Goal: Task Accomplishment & Management: Manage account settings

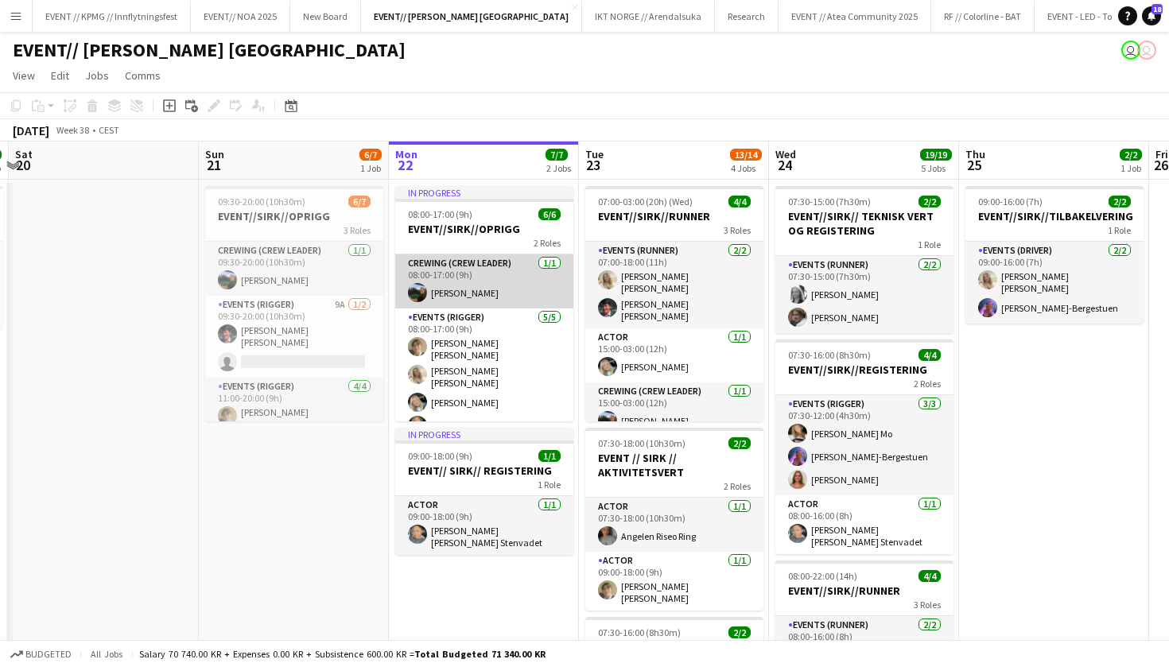
scroll to position [0, 761]
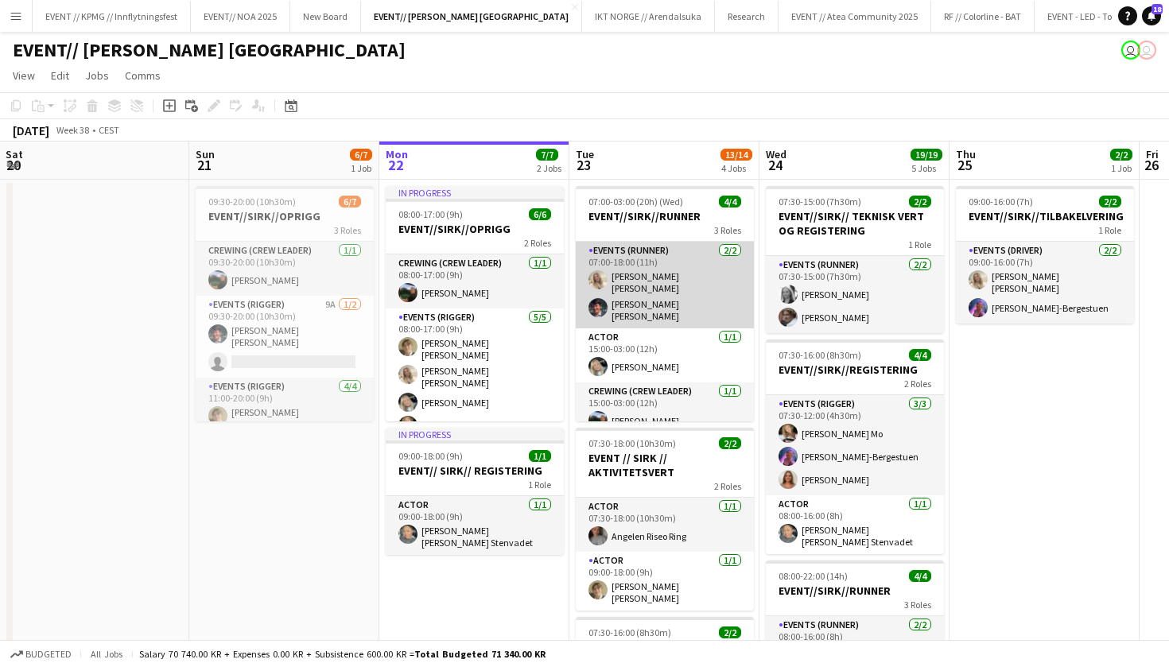
click at [670, 263] on app-card-role "Events (Runner) [DATE] 07:00-18:00 (11h) [PERSON_NAME] [PERSON_NAME] [PERSON_NA…" at bounding box center [665, 285] width 178 height 87
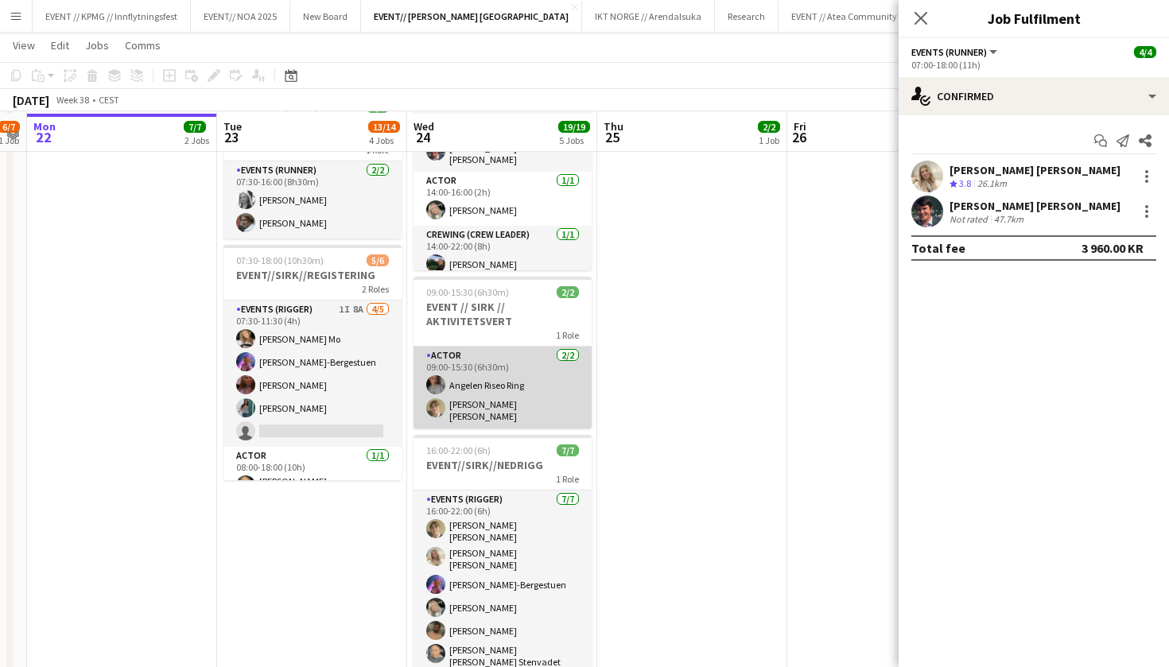
scroll to position [526, 0]
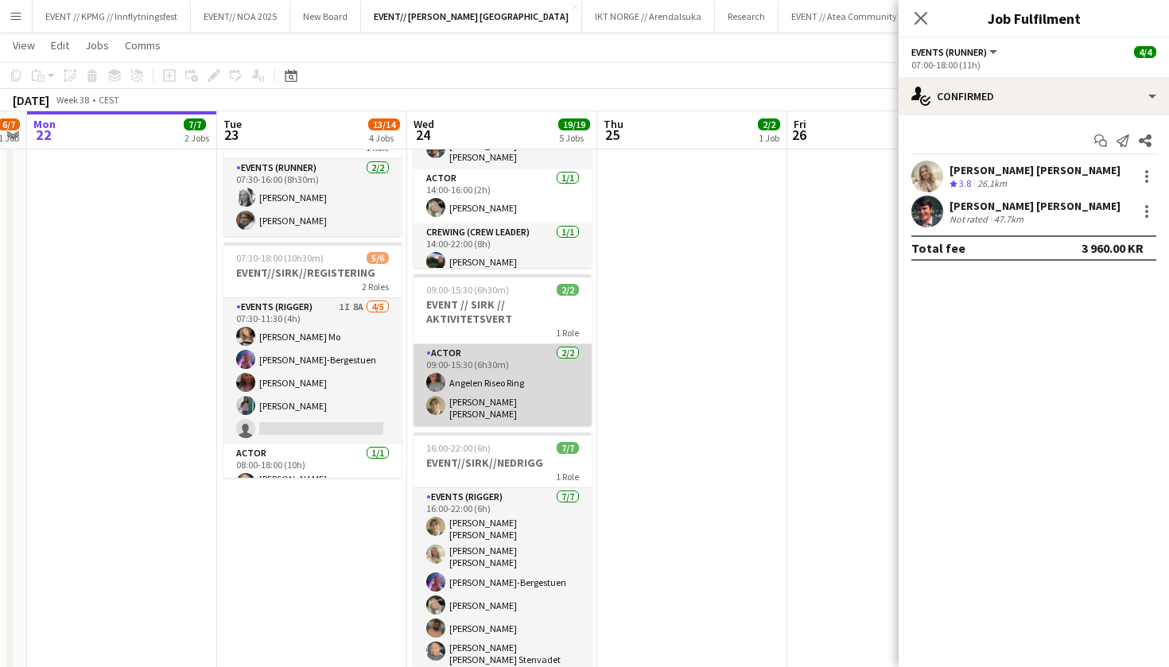
click at [512, 400] on app-card-role "Actor [DATE] 09:00-15:30 (6h30m) Angelen Riseo Ring [PERSON_NAME] [PERSON_NAME]" at bounding box center [503, 385] width 178 height 82
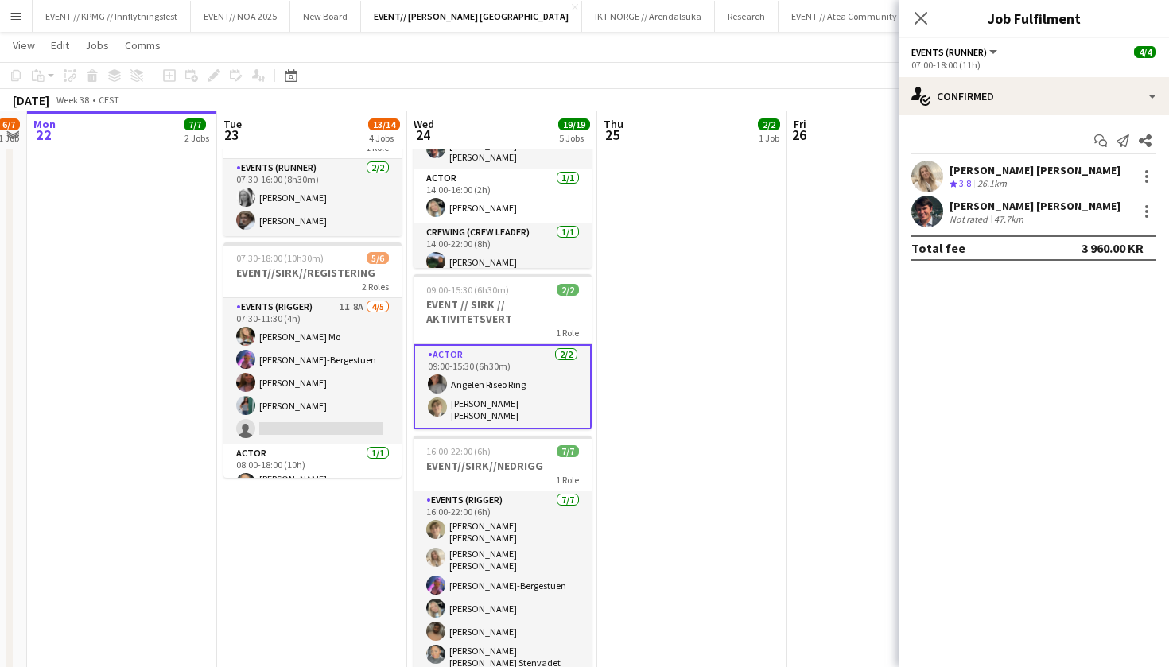
click at [495, 420] on app-card-role "Actor [DATE] 09:00-15:30 (6h30m) Angelen Riseo Ring [PERSON_NAME] [PERSON_NAME]" at bounding box center [503, 386] width 178 height 85
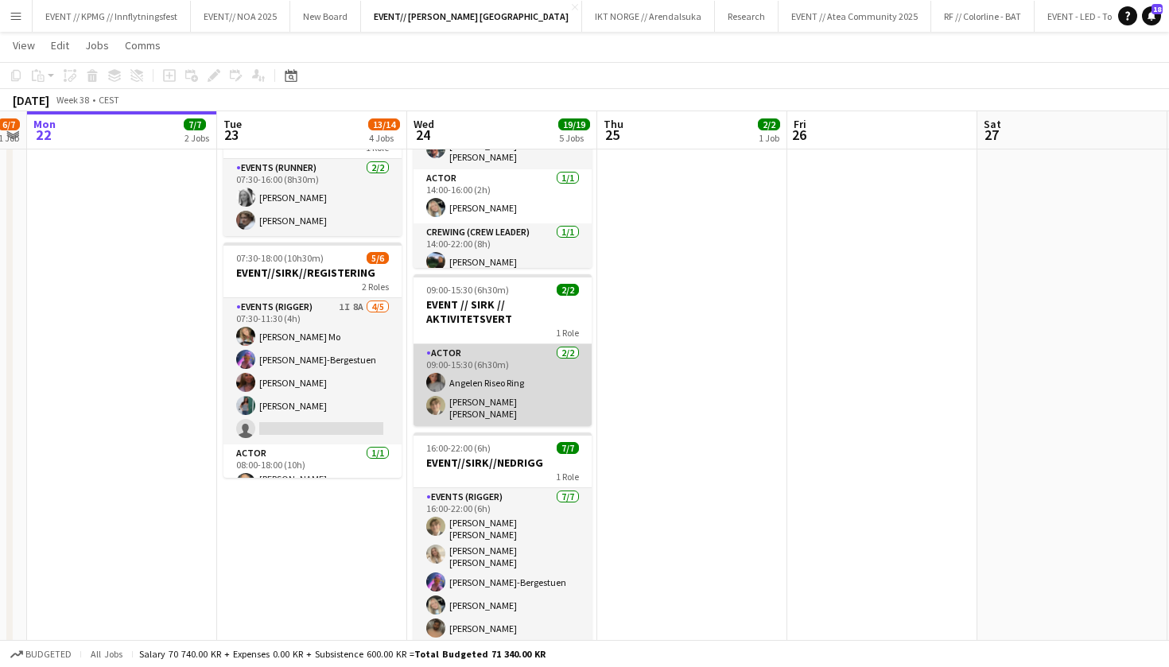
click at [499, 410] on app-card-role "Actor [DATE] 09:00-15:30 (6h30m) Angelen Riseo Ring [PERSON_NAME] [PERSON_NAME]" at bounding box center [503, 385] width 178 height 82
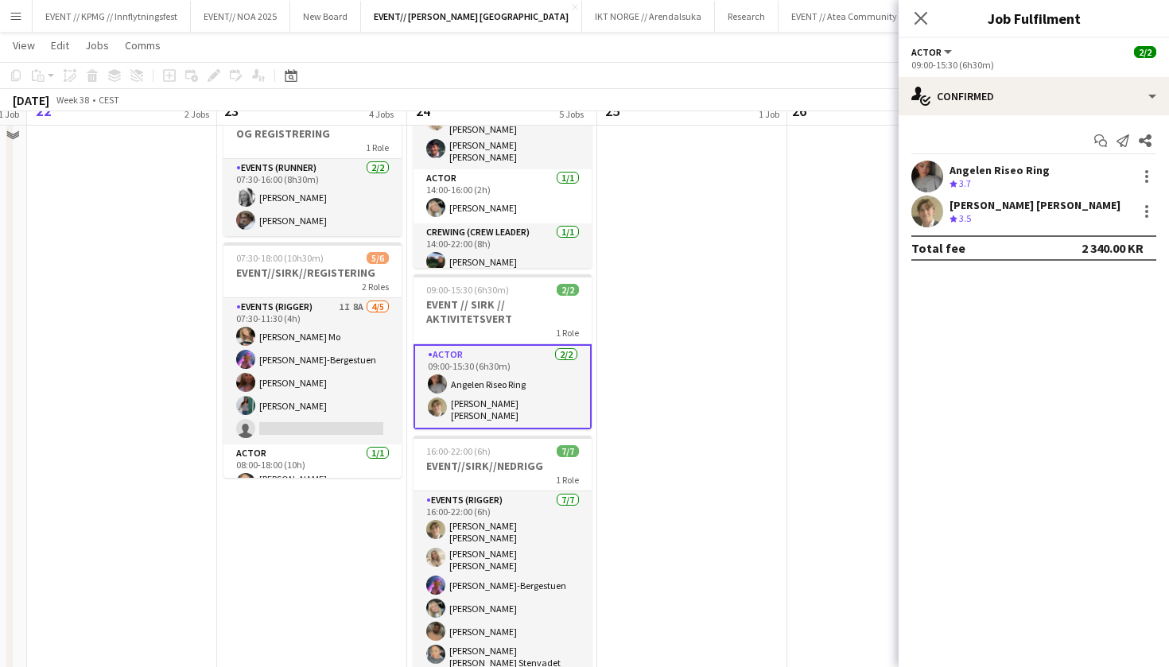
scroll to position [305, 0]
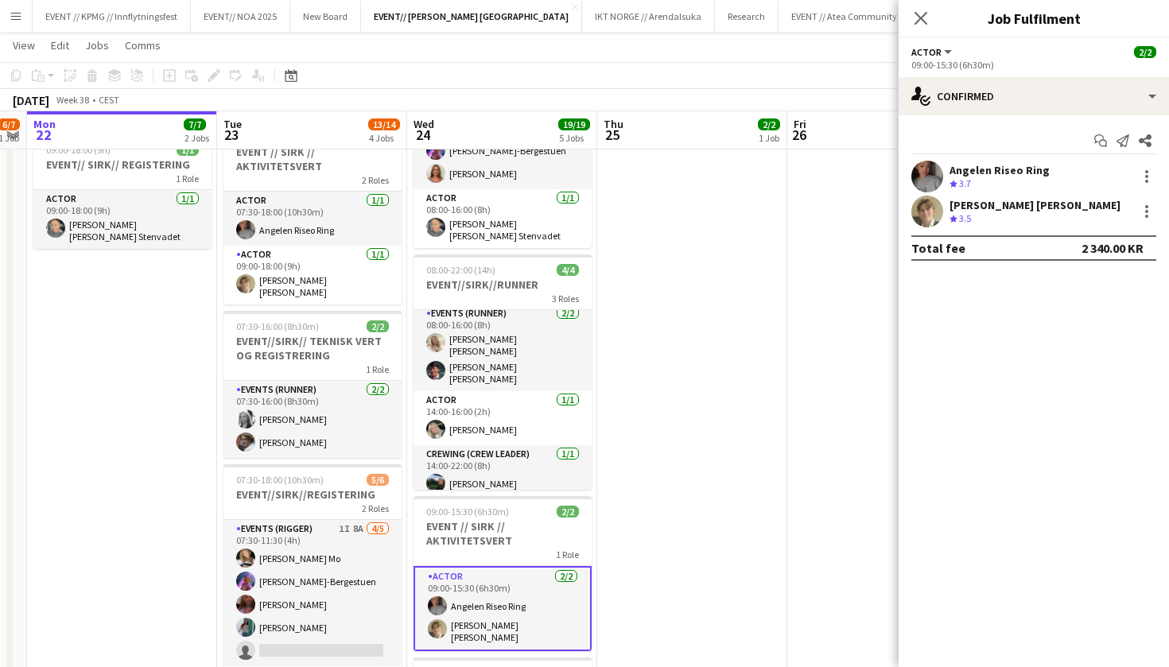
click at [977, 209] on div "[PERSON_NAME] [PERSON_NAME]" at bounding box center [1035, 205] width 171 height 14
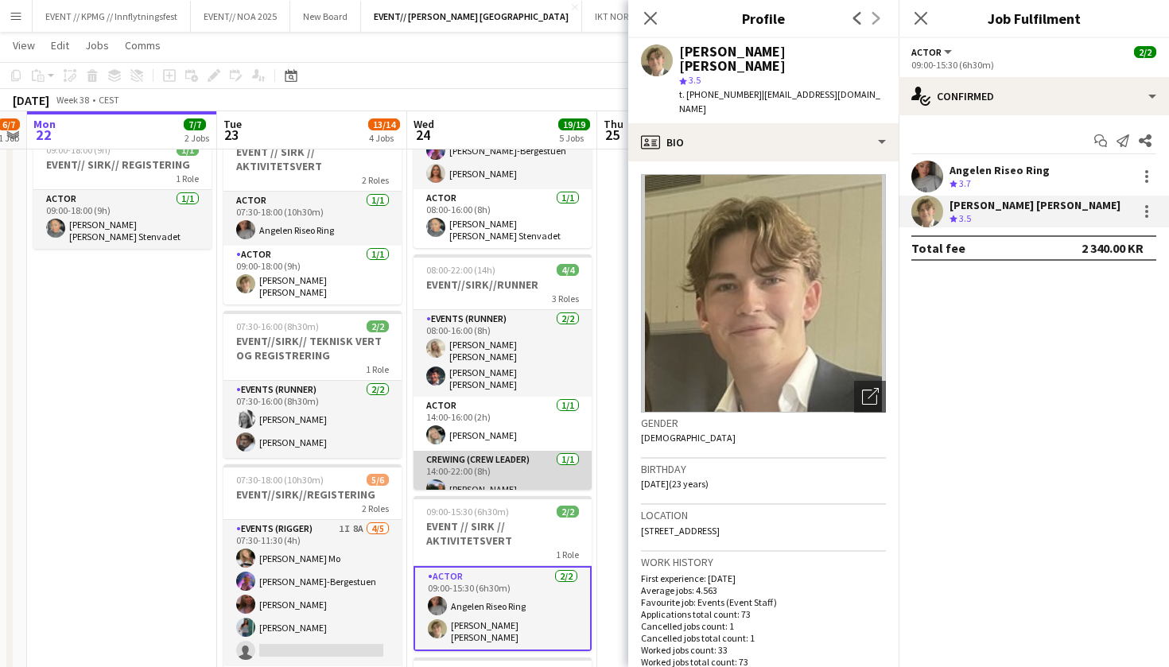
scroll to position [-1, 0]
click at [507, 475] on app-card-role "Crewing (Crew Leader) [DATE] 14:00-22:00 (8h) [PERSON_NAME]" at bounding box center [503, 478] width 178 height 54
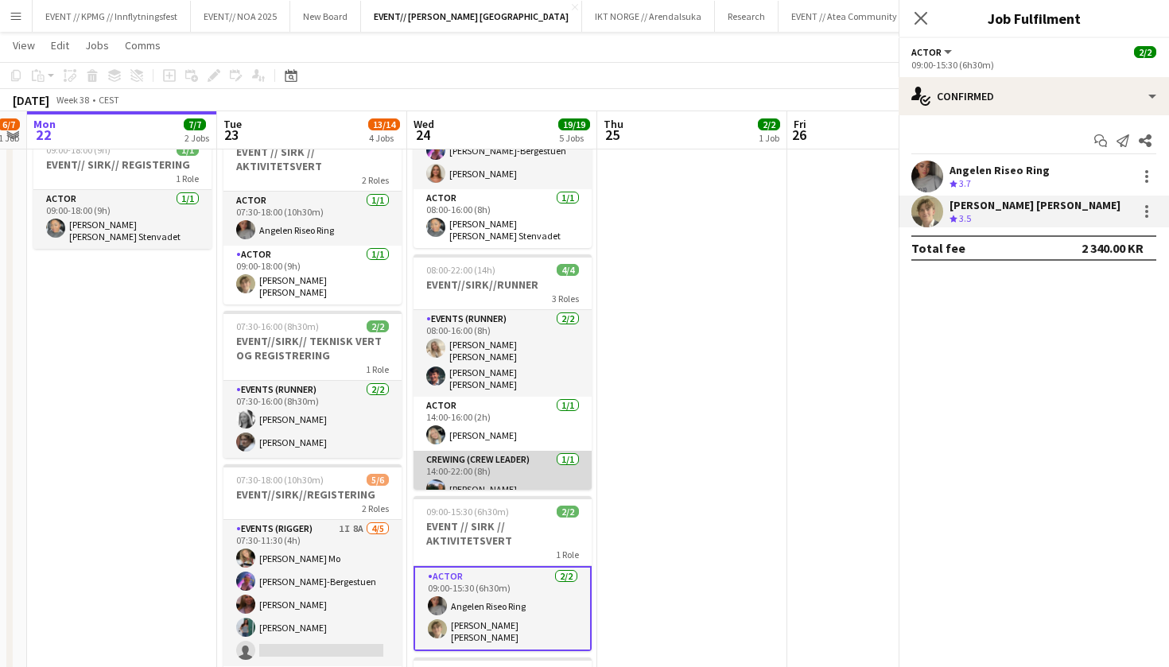
scroll to position [0, 0]
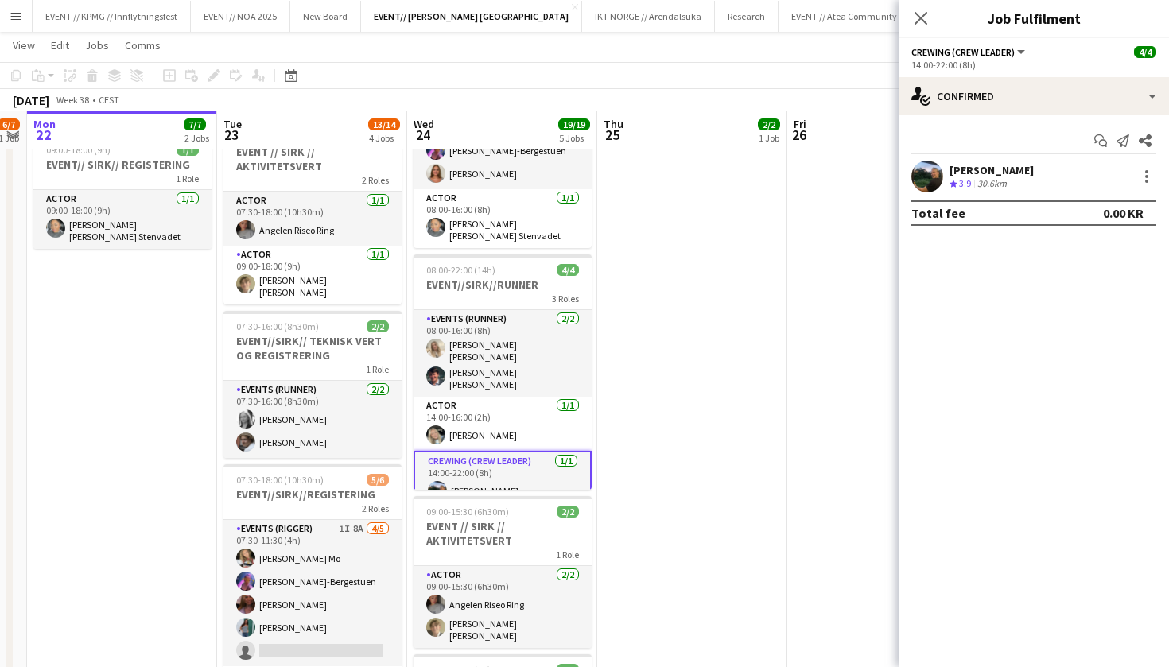
click at [994, 175] on div "[PERSON_NAME]" at bounding box center [992, 170] width 84 height 14
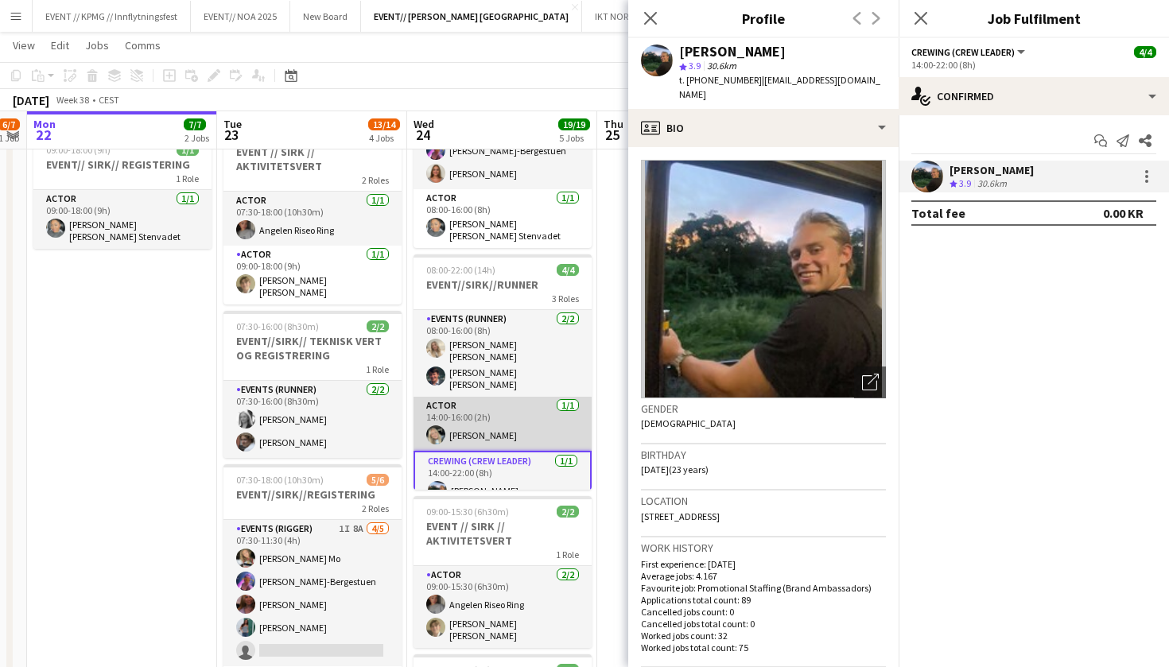
click at [492, 416] on app-card-role "Actor [DATE] 14:00-16:00 (2h) [PERSON_NAME]" at bounding box center [503, 424] width 178 height 54
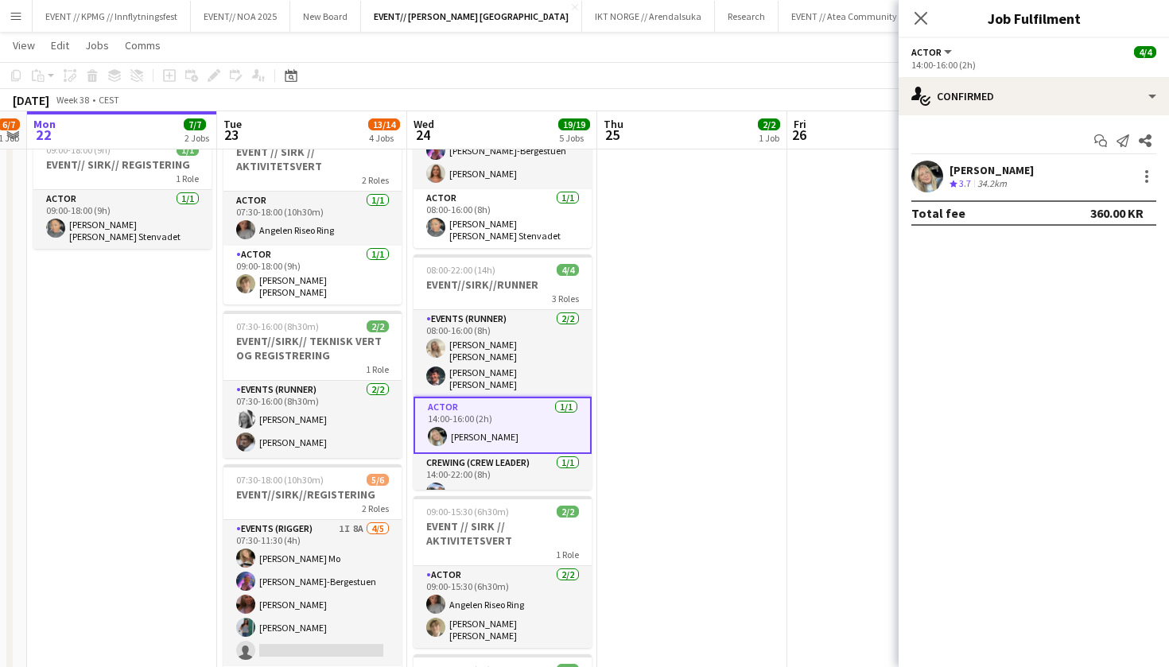
click at [1012, 167] on div "[PERSON_NAME]" at bounding box center [992, 170] width 84 height 14
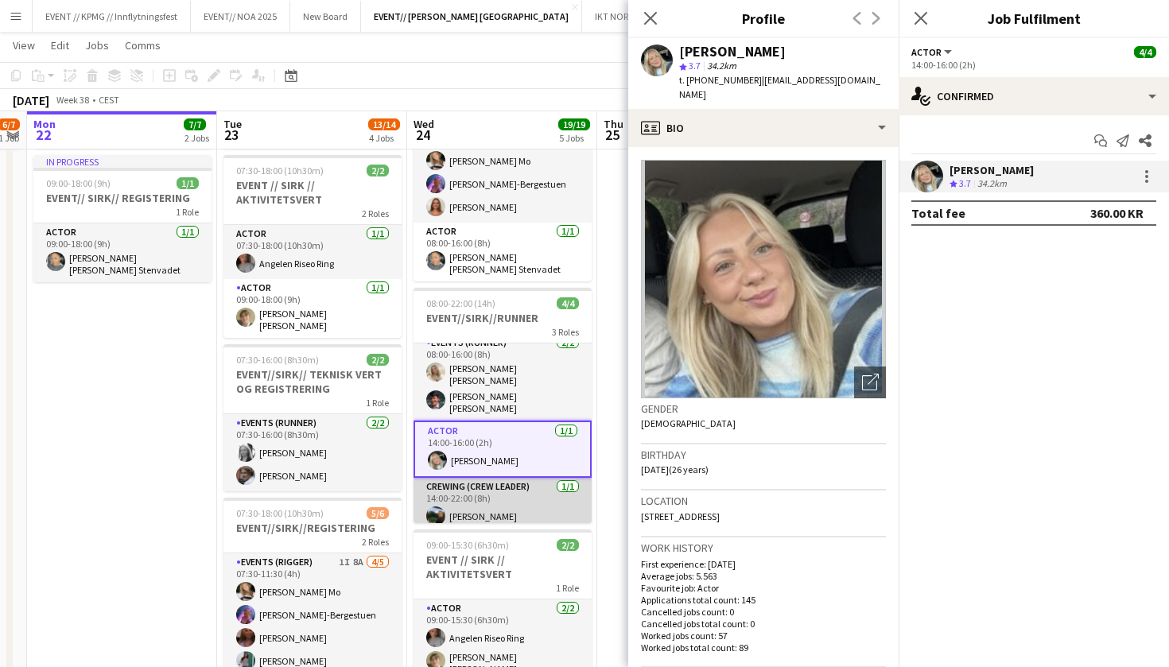
scroll to position [9, 0]
click at [534, 505] on app-card-role "Crewing (Crew Leader) [DATE] 14:00-22:00 (8h) [PERSON_NAME]" at bounding box center [503, 506] width 178 height 54
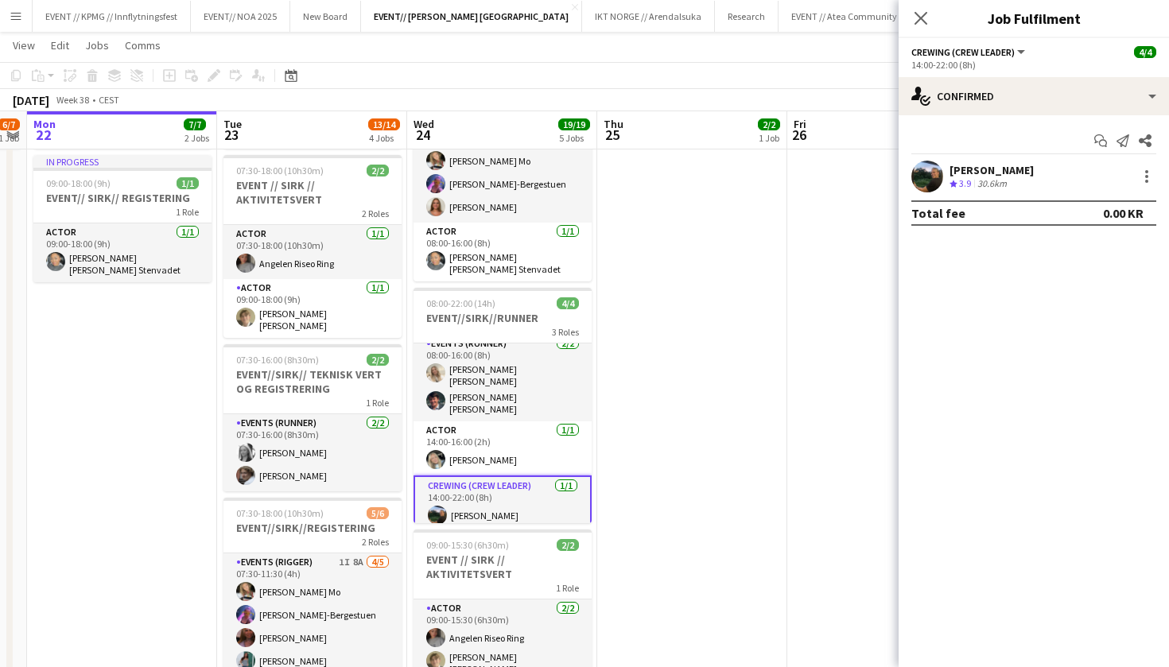
click at [1020, 181] on div "Crew rating 3.9 30.6km" at bounding box center [992, 184] width 84 height 14
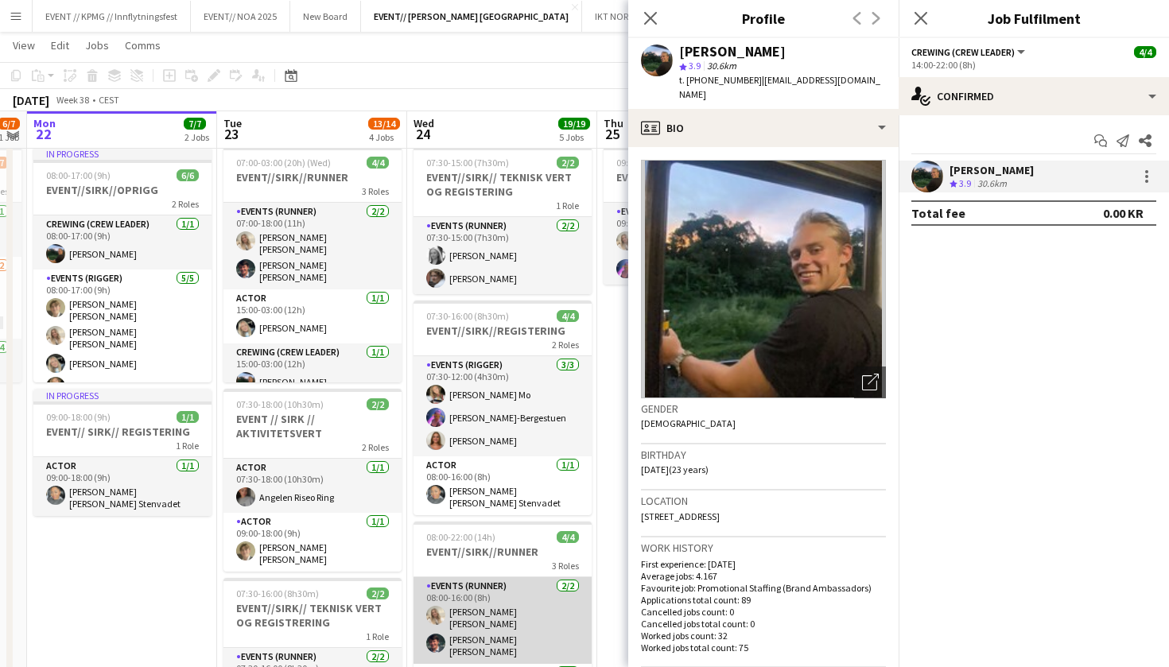
scroll to position [37, 0]
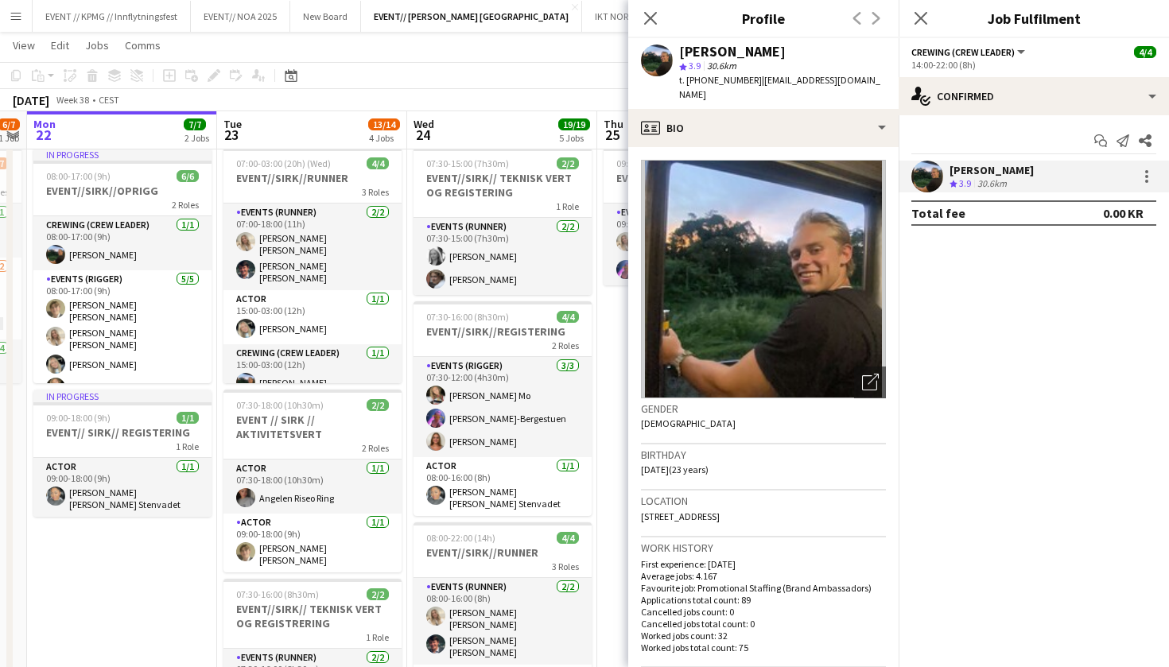
click at [554, 61] on app-page-menu "View Day view expanded Day view collapsed Month view Date picker Jump to [DATE]…" at bounding box center [584, 47] width 1169 height 30
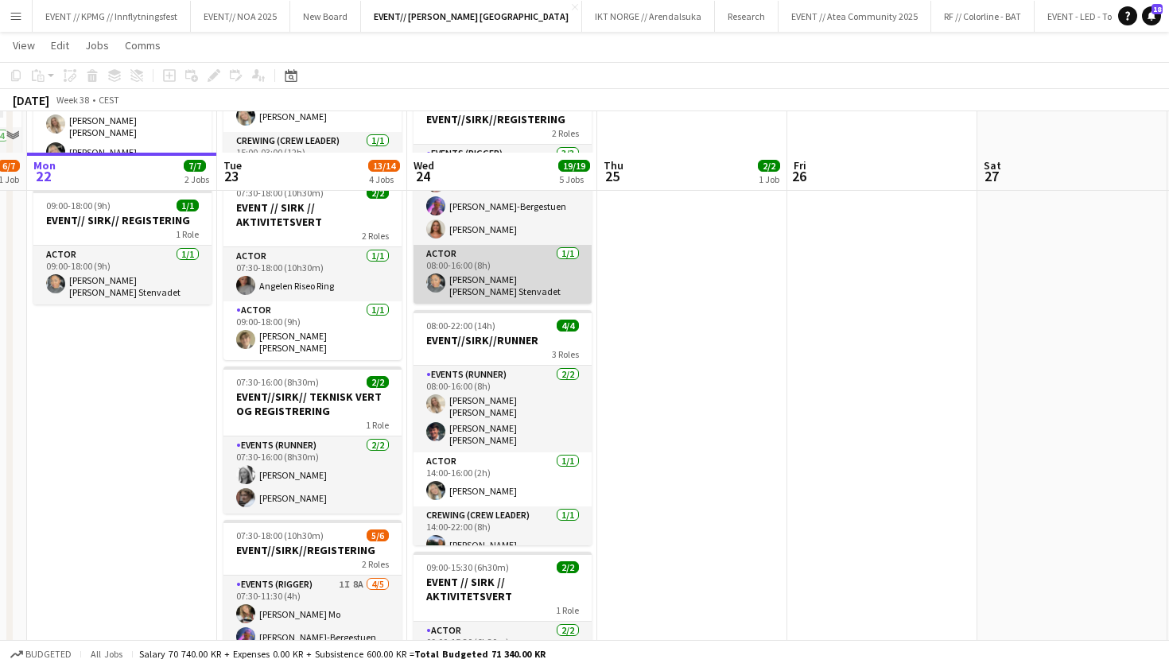
scroll to position [297, 0]
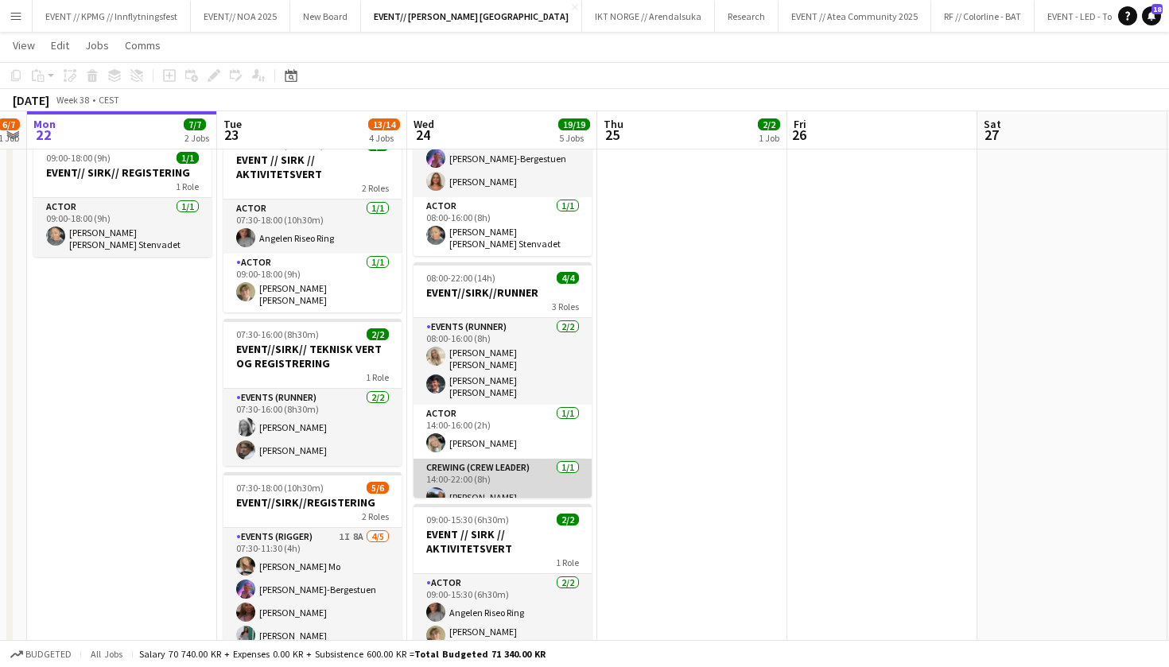
click at [532, 480] on app-card-role "Crewing (Crew Leader) [DATE] 14:00-22:00 (8h) [PERSON_NAME]" at bounding box center [503, 486] width 178 height 54
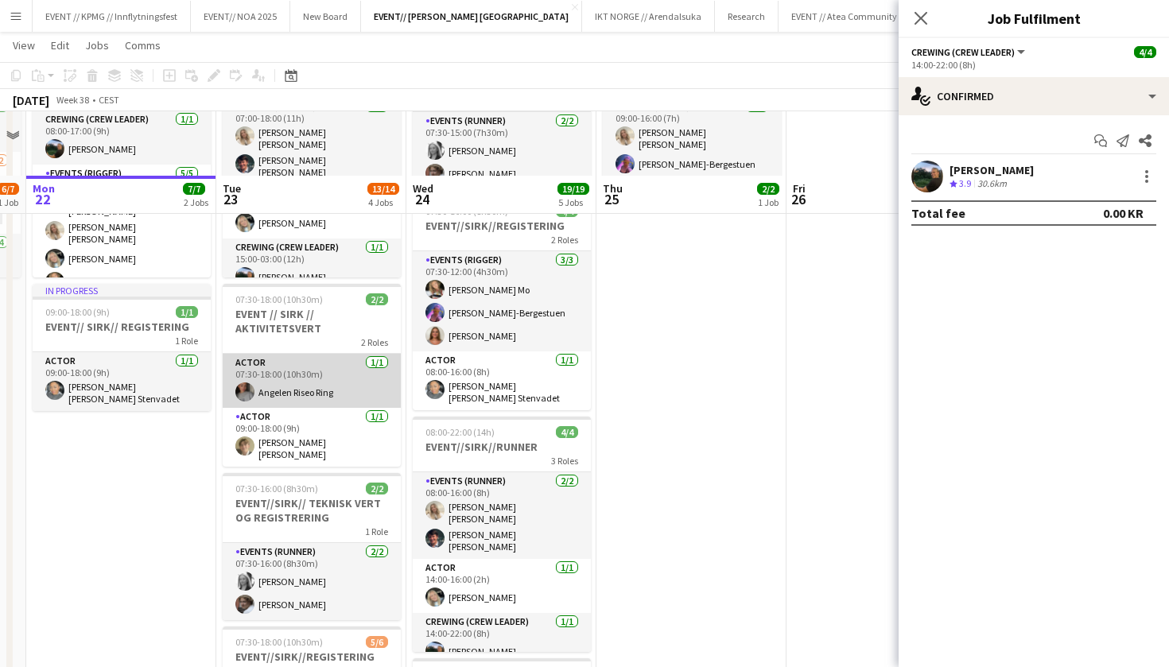
scroll to position [207, 0]
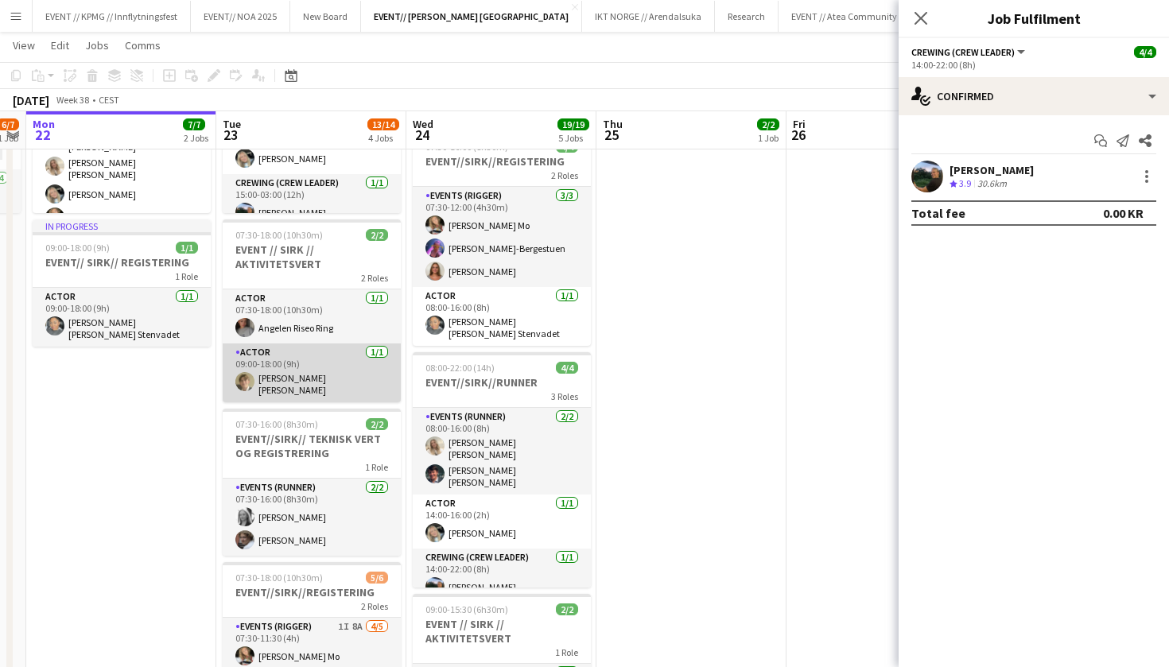
click at [300, 378] on app-card-role "Actor [DATE] 09:00-18:00 (9h) [PERSON_NAME] [PERSON_NAME]" at bounding box center [312, 373] width 178 height 59
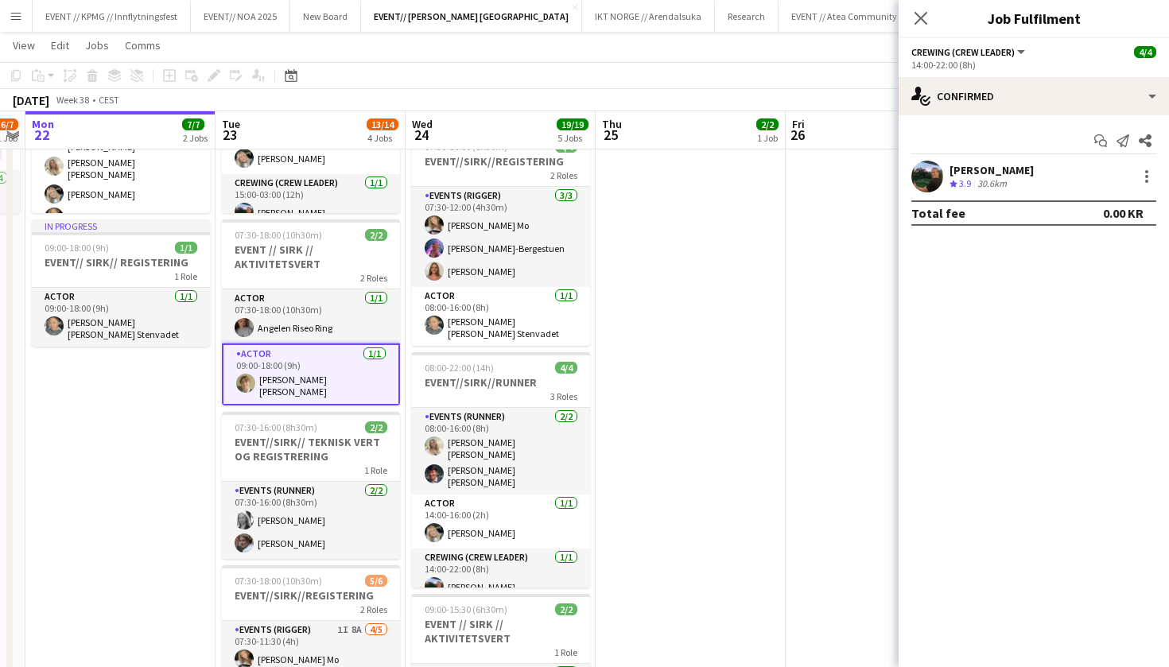
click at [306, 385] on app-card-role "Actor [DATE] 09:00-18:00 (9h) [PERSON_NAME] [PERSON_NAME]" at bounding box center [311, 375] width 178 height 62
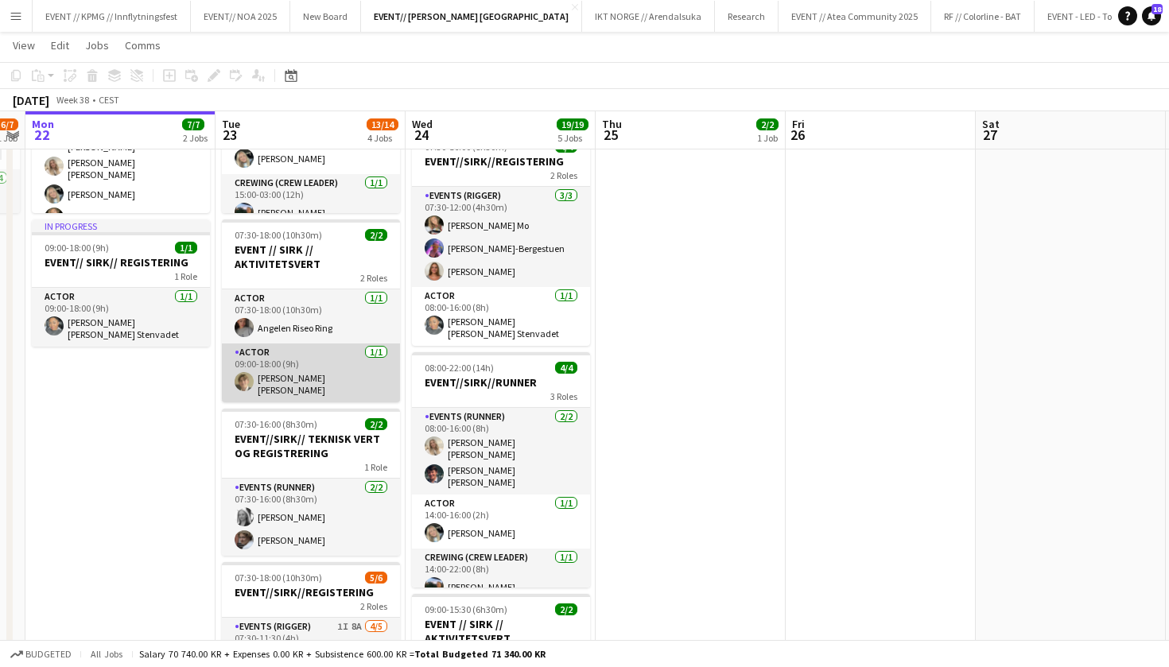
click at [316, 371] on app-card-role "Actor [DATE] 09:00-18:00 (9h) [PERSON_NAME] [PERSON_NAME]" at bounding box center [311, 373] width 178 height 59
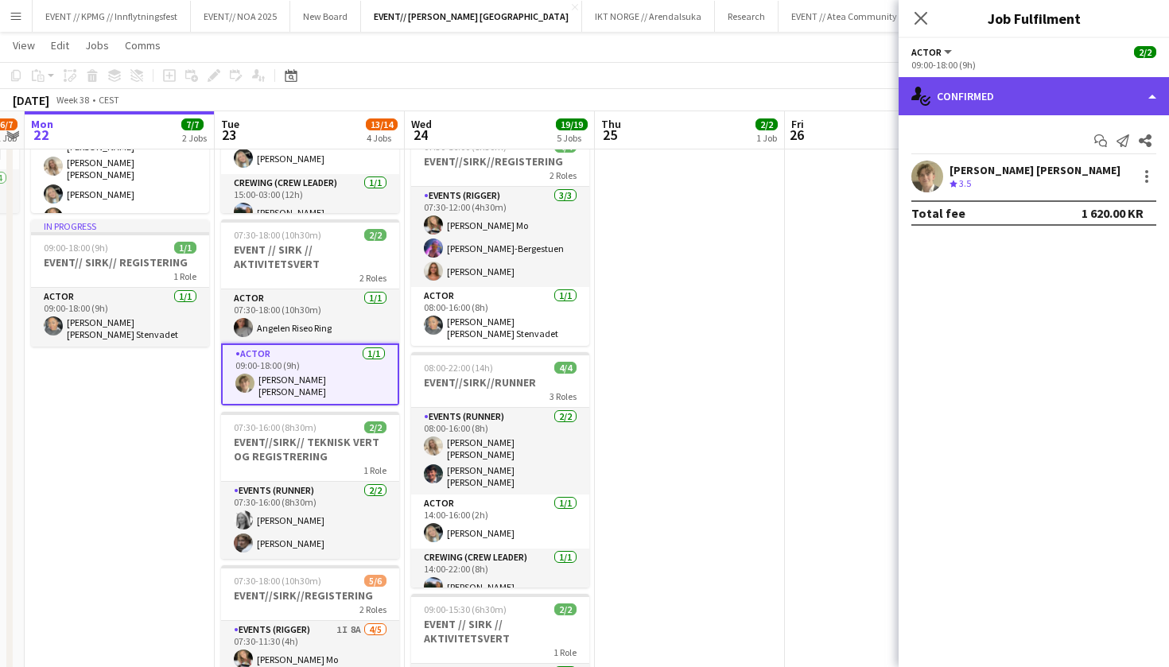
click at [979, 110] on div "single-neutral-actions-check-2 Confirmed" at bounding box center [1034, 96] width 270 height 38
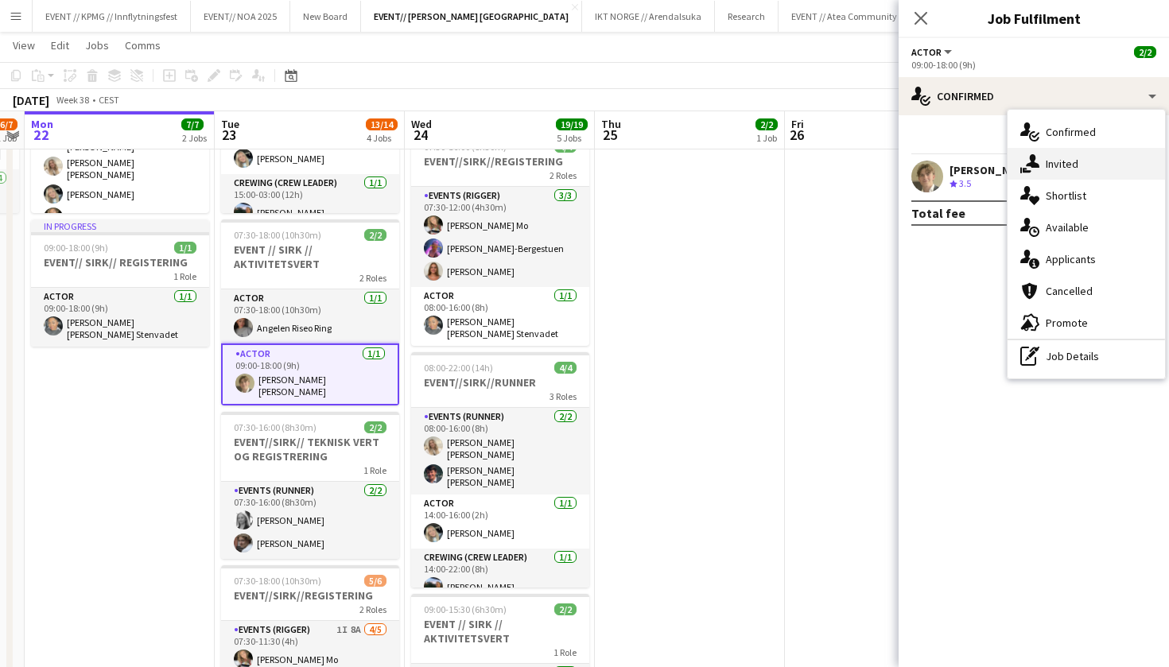
click at [1063, 175] on div "single-neutral-actions-share-1 Invited" at bounding box center [1086, 164] width 157 height 32
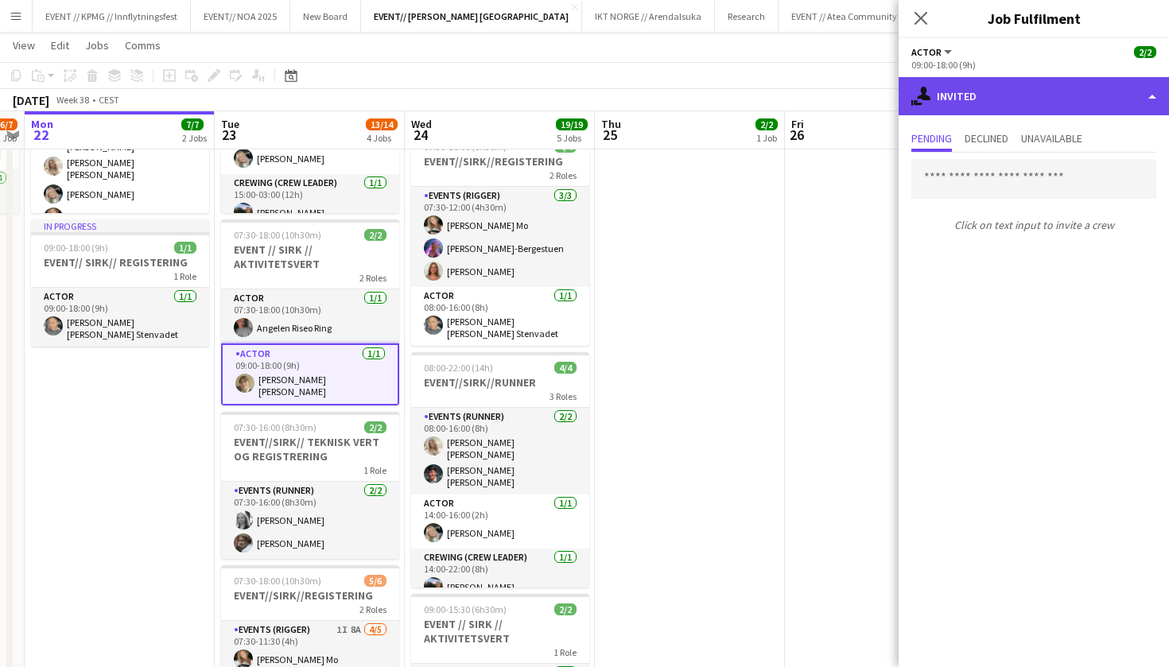
click at [1040, 85] on div "single-neutral-actions-share-1 Invited" at bounding box center [1034, 96] width 270 height 38
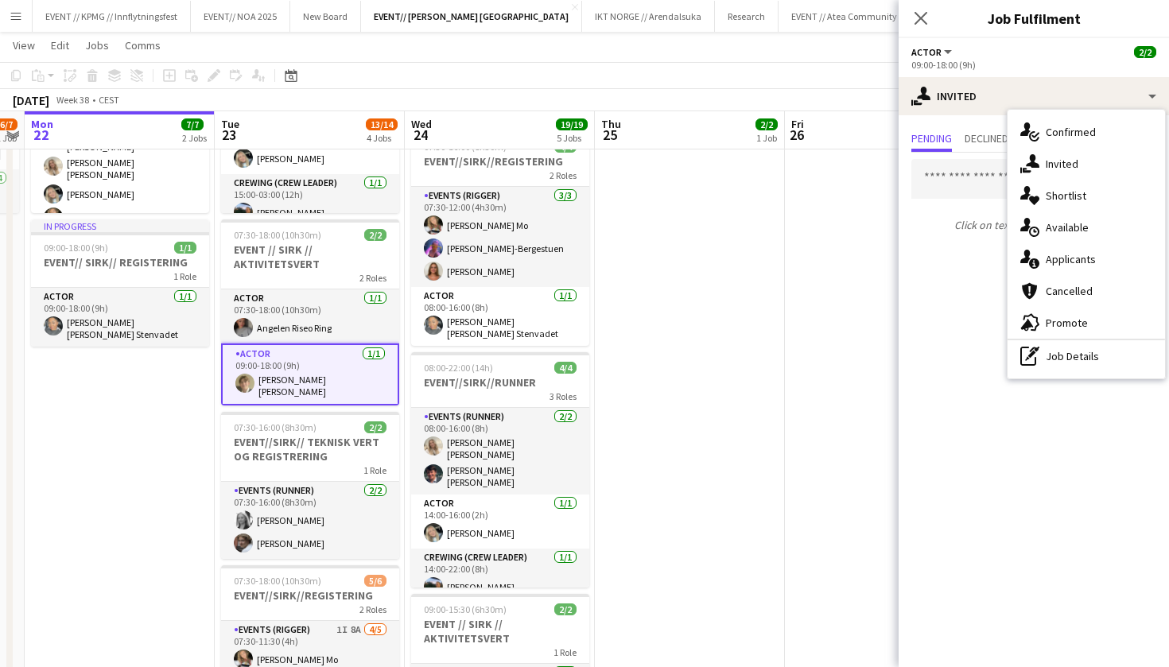
click at [305, 374] on app-card-role "Actor [DATE] 09:00-18:00 (9h) [PERSON_NAME] [PERSON_NAME]" at bounding box center [310, 375] width 178 height 62
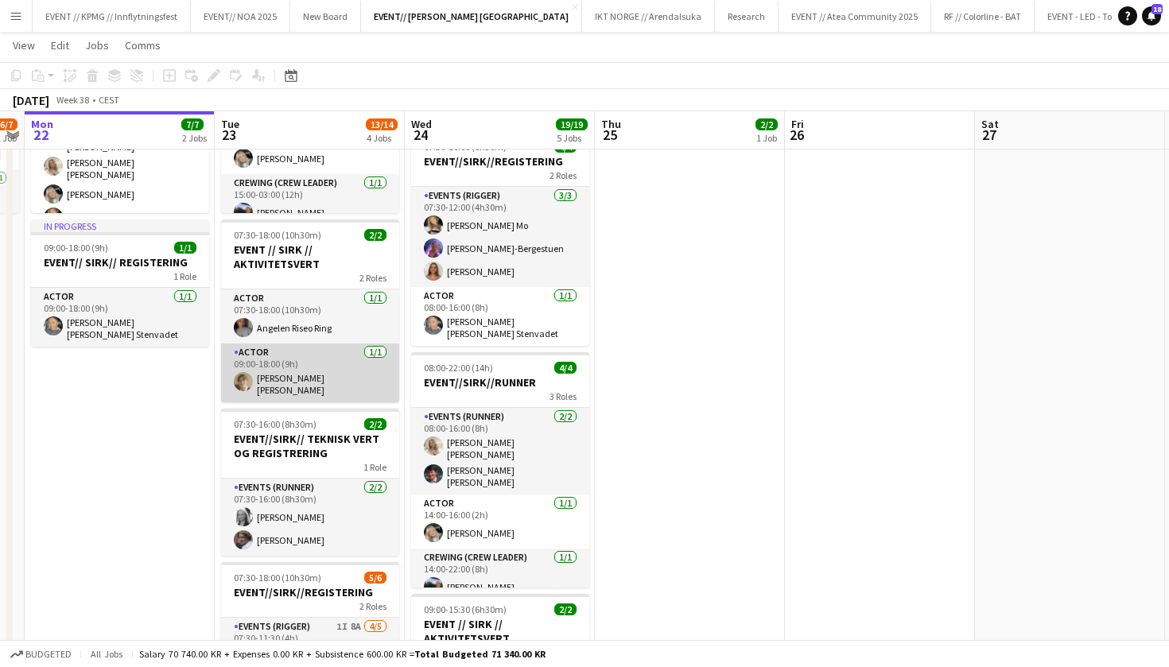
click at [302, 378] on app-card-role "Actor [DATE] 09:00-18:00 (9h) [PERSON_NAME] [PERSON_NAME]" at bounding box center [310, 373] width 178 height 59
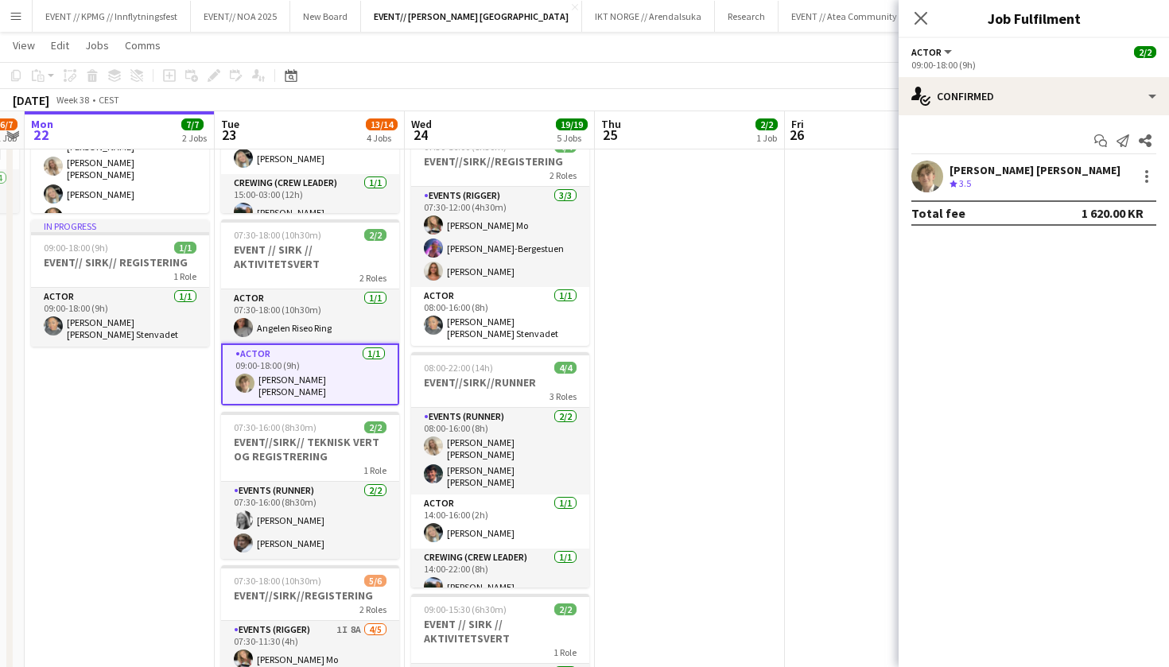
click at [981, 176] on div "[PERSON_NAME] [PERSON_NAME]" at bounding box center [1035, 170] width 171 height 14
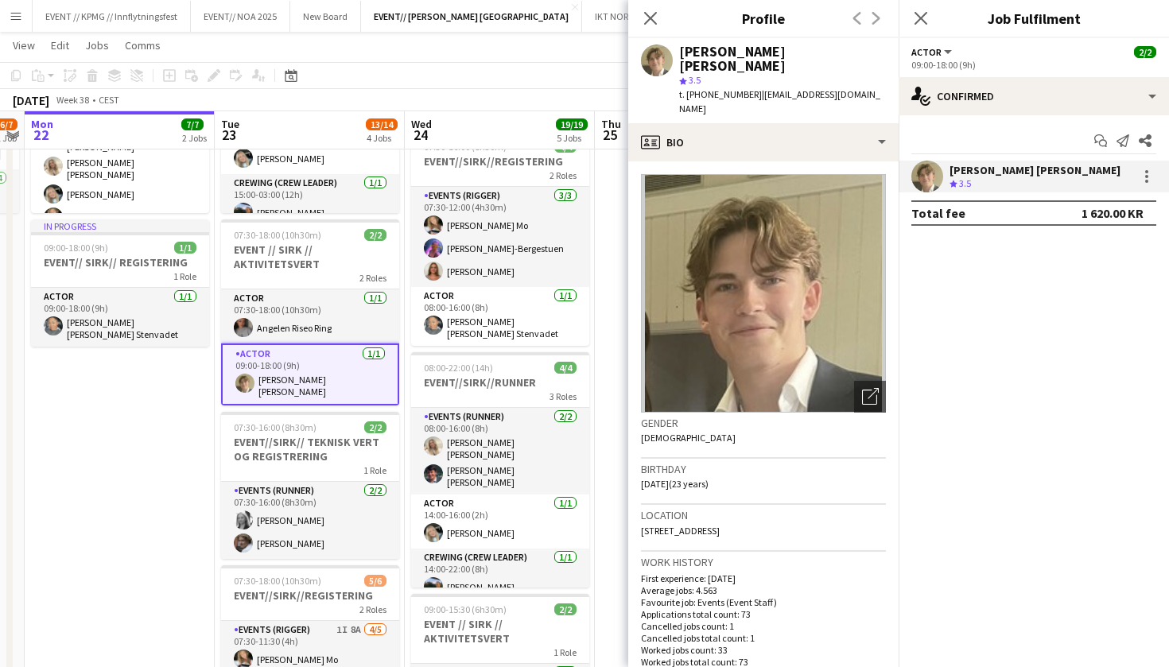
click at [316, 382] on app-card-role "Actor [DATE] 09:00-18:00 (9h) [PERSON_NAME] [PERSON_NAME]" at bounding box center [310, 375] width 178 height 62
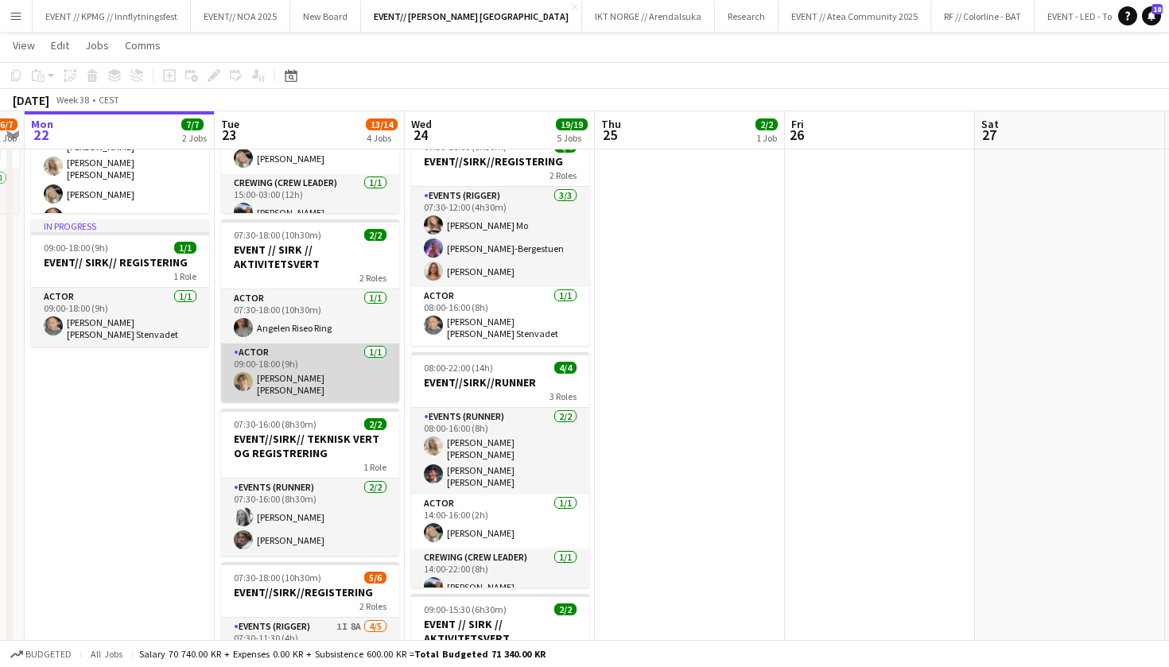
click at [312, 380] on app-card-role "Actor [DATE] 09:00-18:00 (9h) [PERSON_NAME] [PERSON_NAME]" at bounding box center [310, 373] width 178 height 59
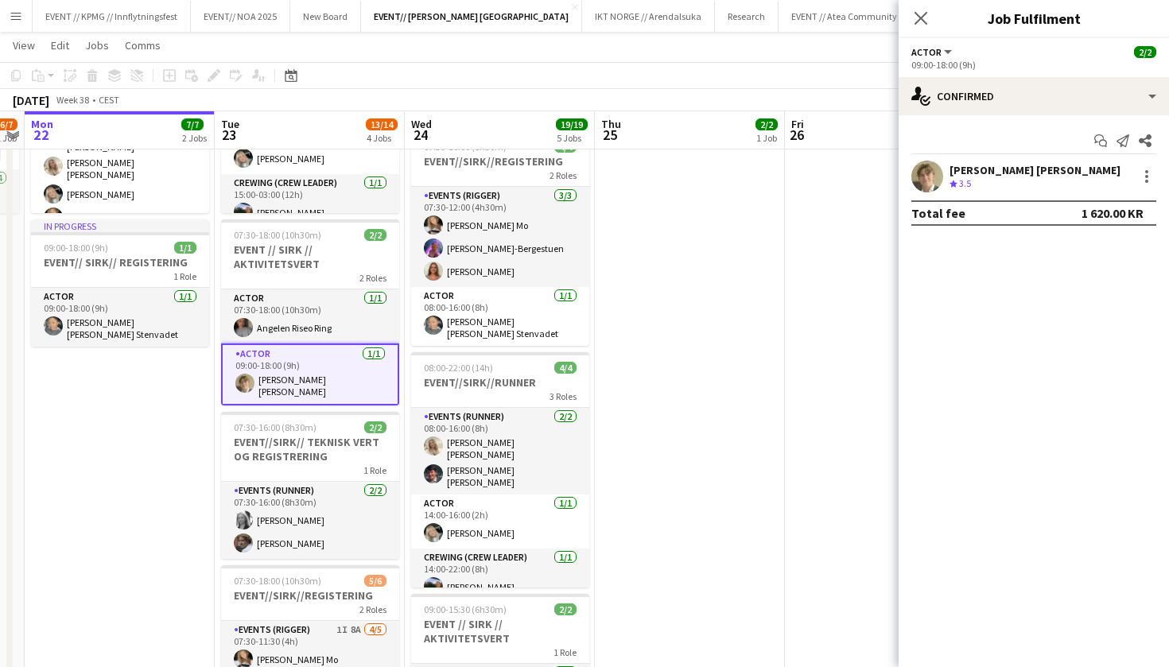
click at [1013, 177] on div "[PERSON_NAME] [PERSON_NAME]" at bounding box center [1035, 170] width 171 height 14
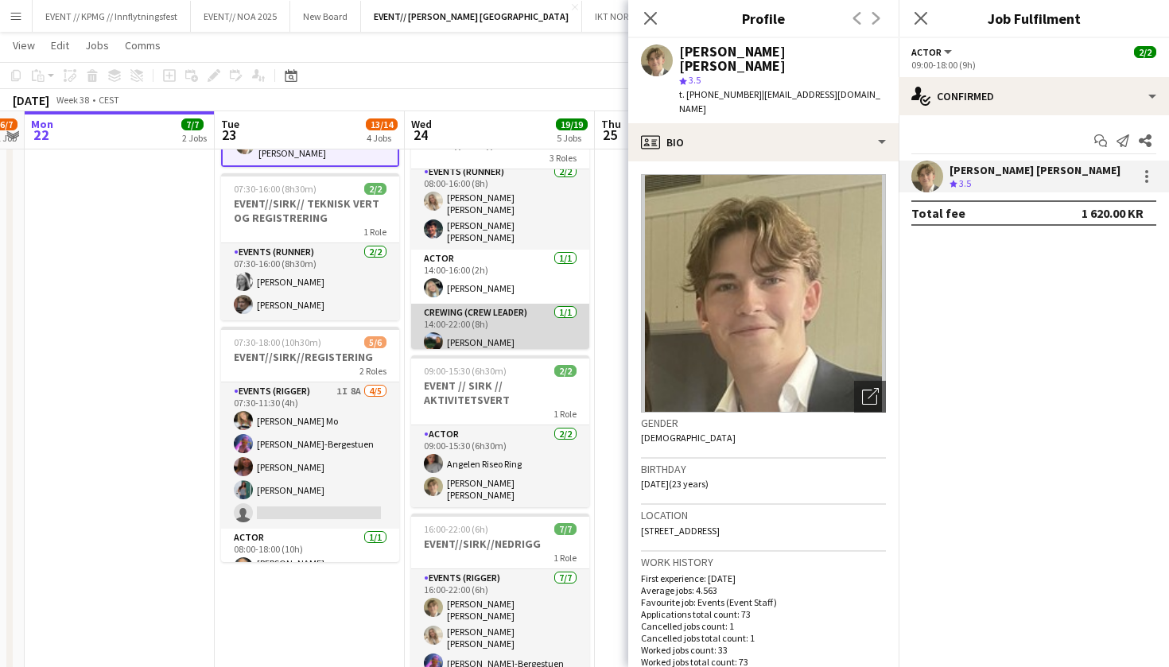
scroll to position [6, 0]
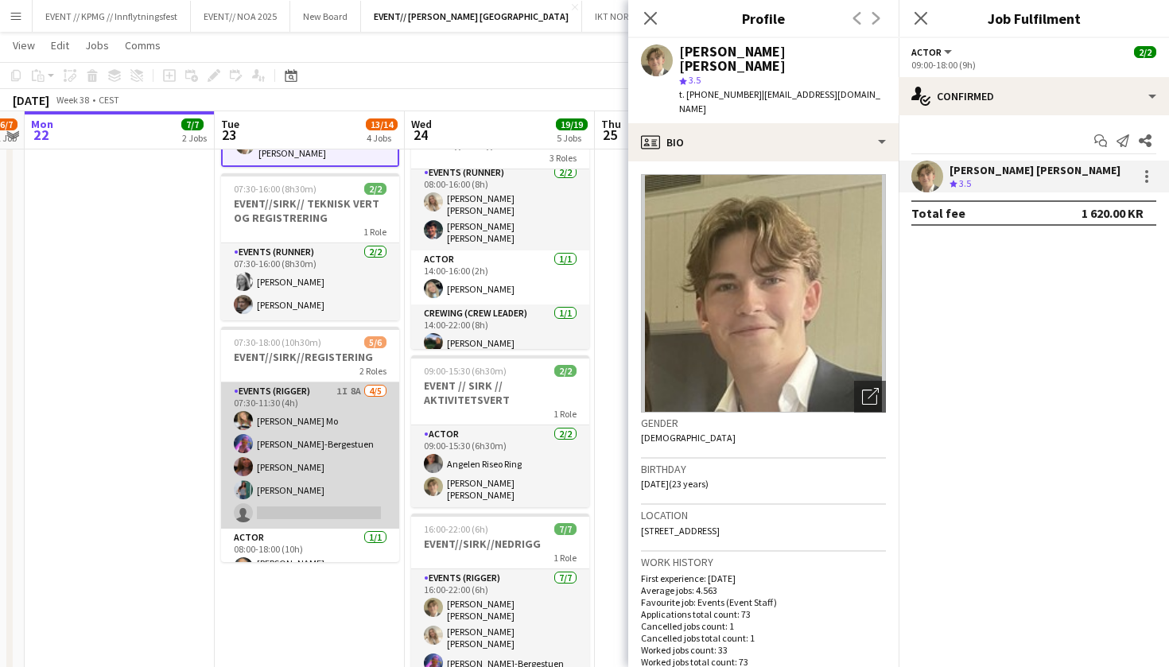
click at [301, 494] on app-card-role "Events (Rigger) 1I 8A [DATE] 07:30-11:30 (4h) [PERSON_NAME] [PERSON_NAME] [PERS…" at bounding box center [310, 456] width 178 height 146
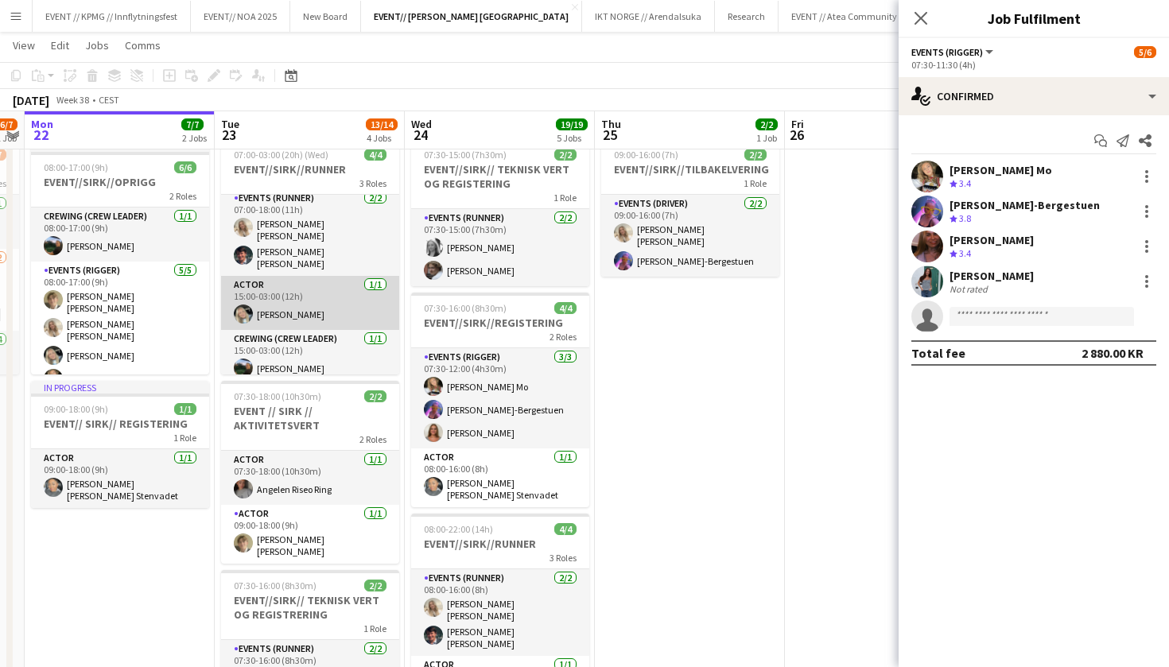
click at [339, 316] on app-card-role "Actor [DATE] 15:00-03:00 (12h) [PERSON_NAME]" at bounding box center [310, 303] width 178 height 54
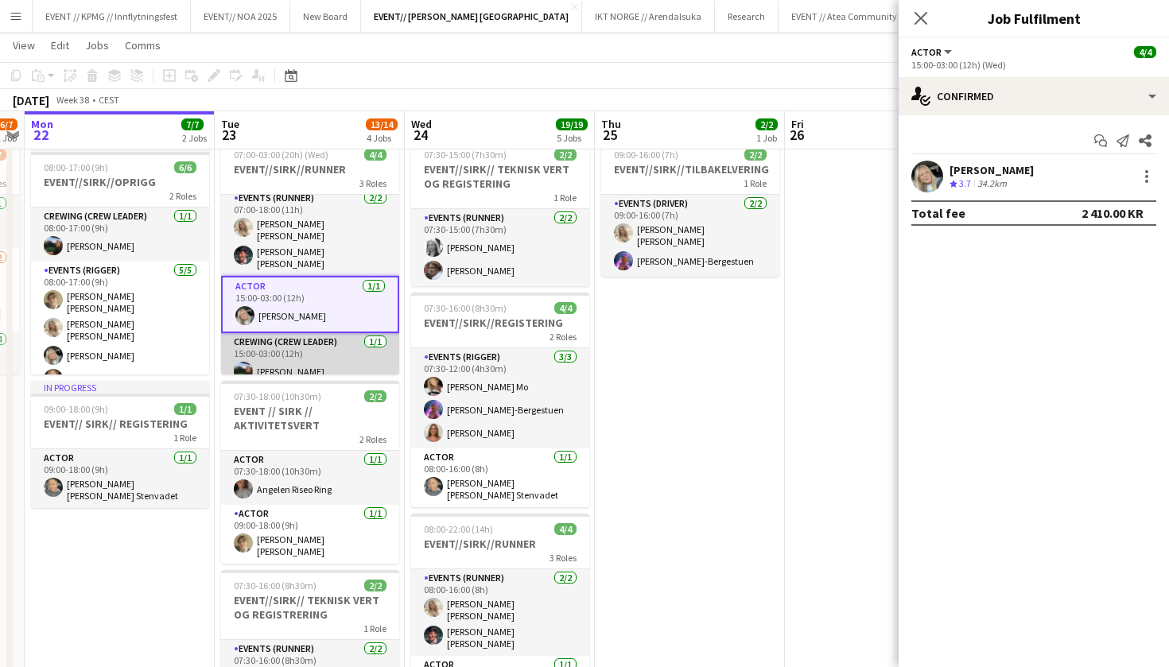
click at [298, 349] on app-card-role "Crewing (Crew Leader) [DATE] 15:00-03:00 (12h) [PERSON_NAME]" at bounding box center [310, 360] width 178 height 54
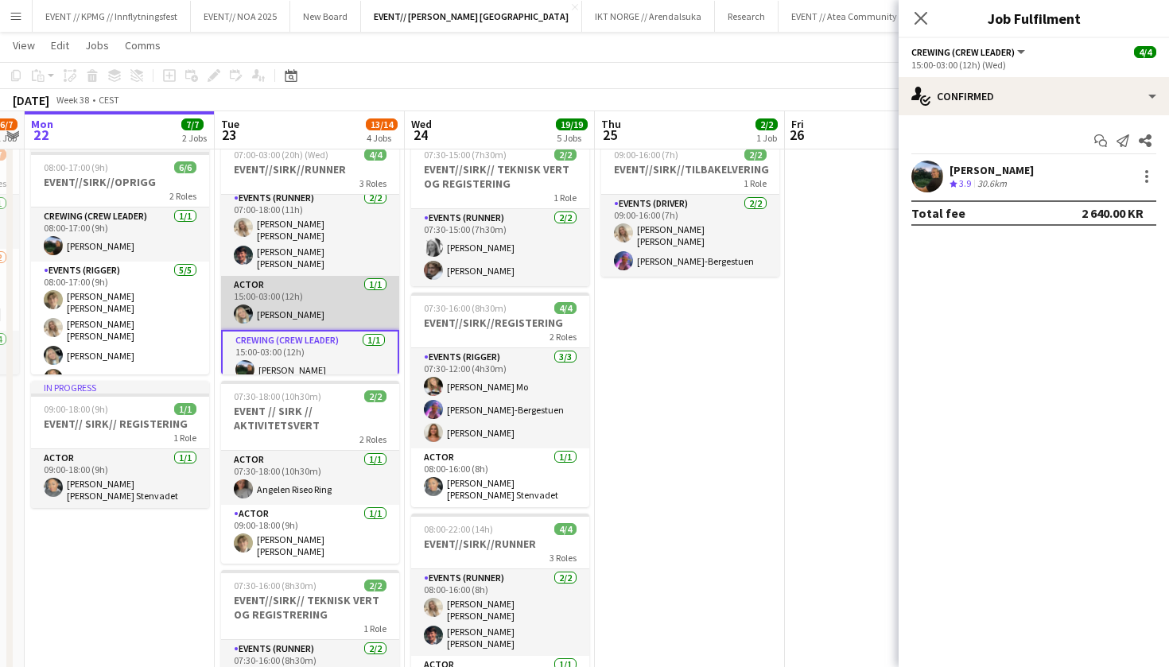
click at [332, 309] on app-card-role "Actor [DATE] 15:00-03:00 (12h) [PERSON_NAME]" at bounding box center [310, 303] width 178 height 54
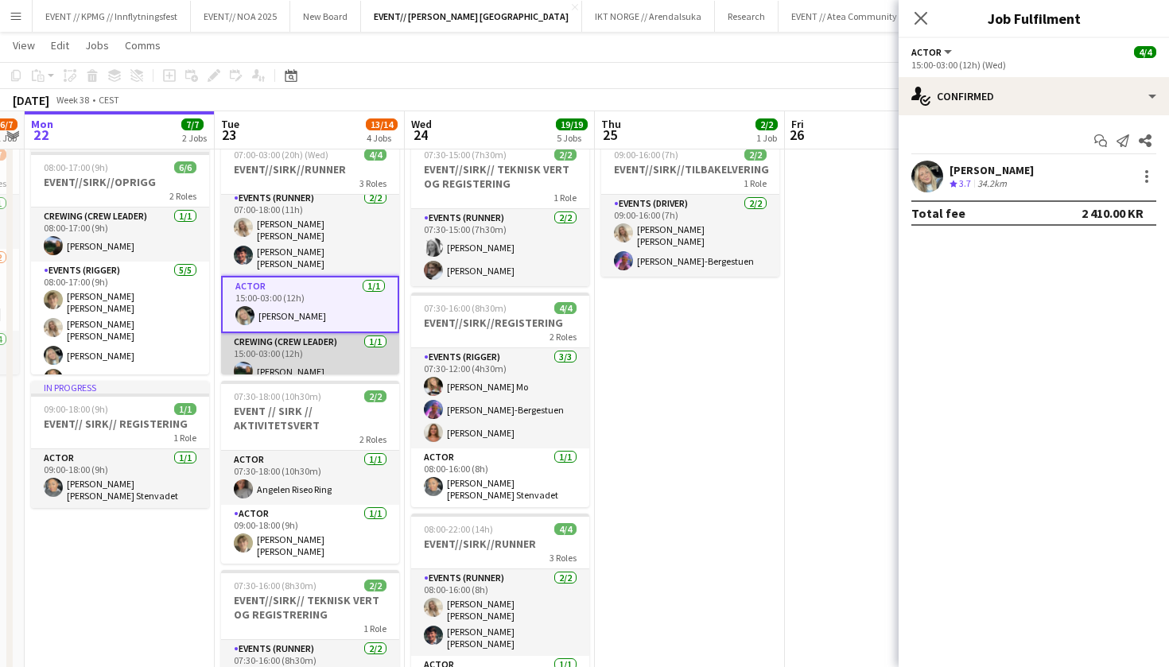
click at [322, 347] on app-card-role "Crewing (Crew Leader) [DATE] 15:00-03:00 (12h) [PERSON_NAME]" at bounding box center [310, 360] width 178 height 54
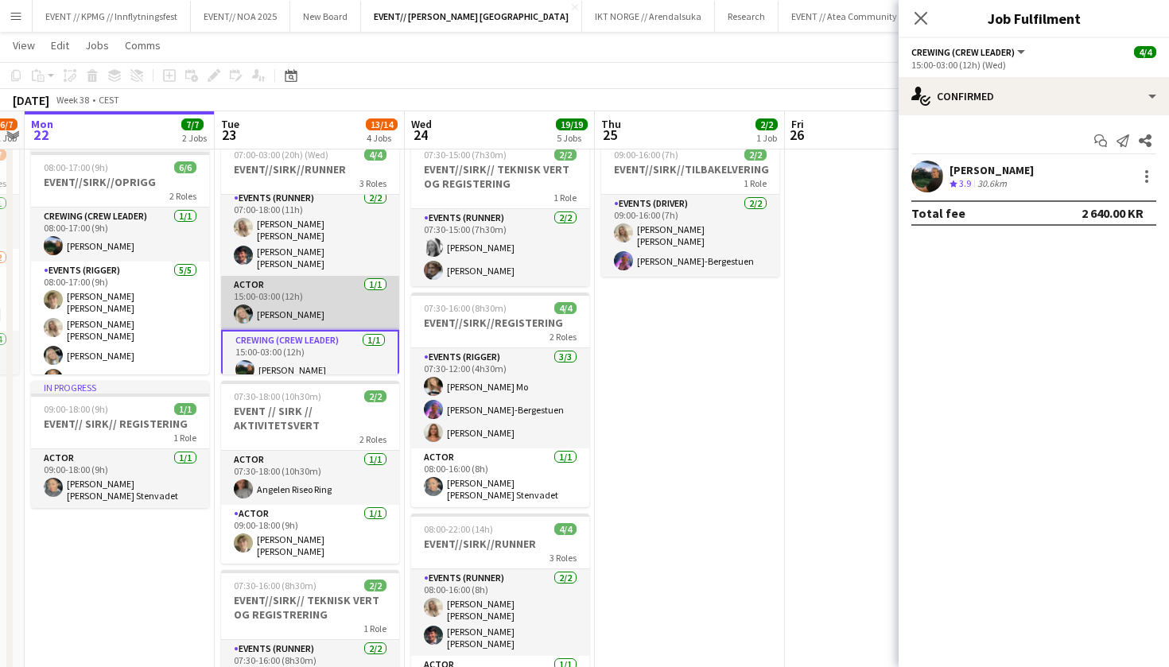
click at [334, 305] on app-card-role "Actor [DATE] 15:00-03:00 (12h) [PERSON_NAME]" at bounding box center [310, 303] width 178 height 54
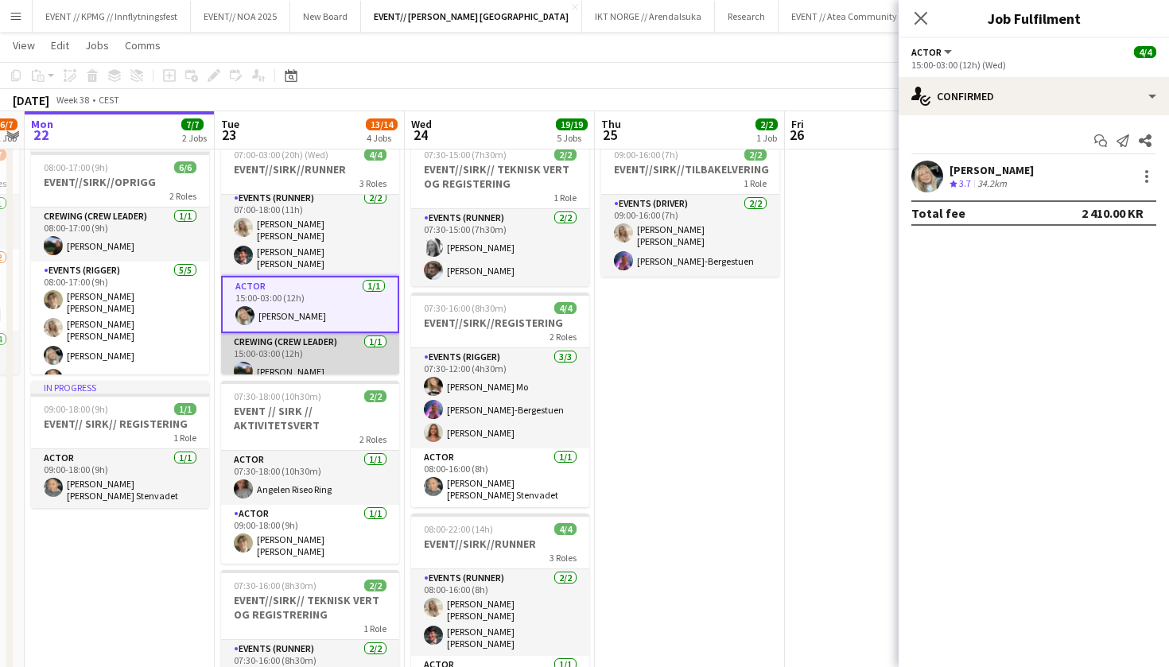
click at [327, 348] on app-card-role "Crewing (Crew Leader) [DATE] 15:00-03:00 (12h) [PERSON_NAME]" at bounding box center [310, 360] width 178 height 54
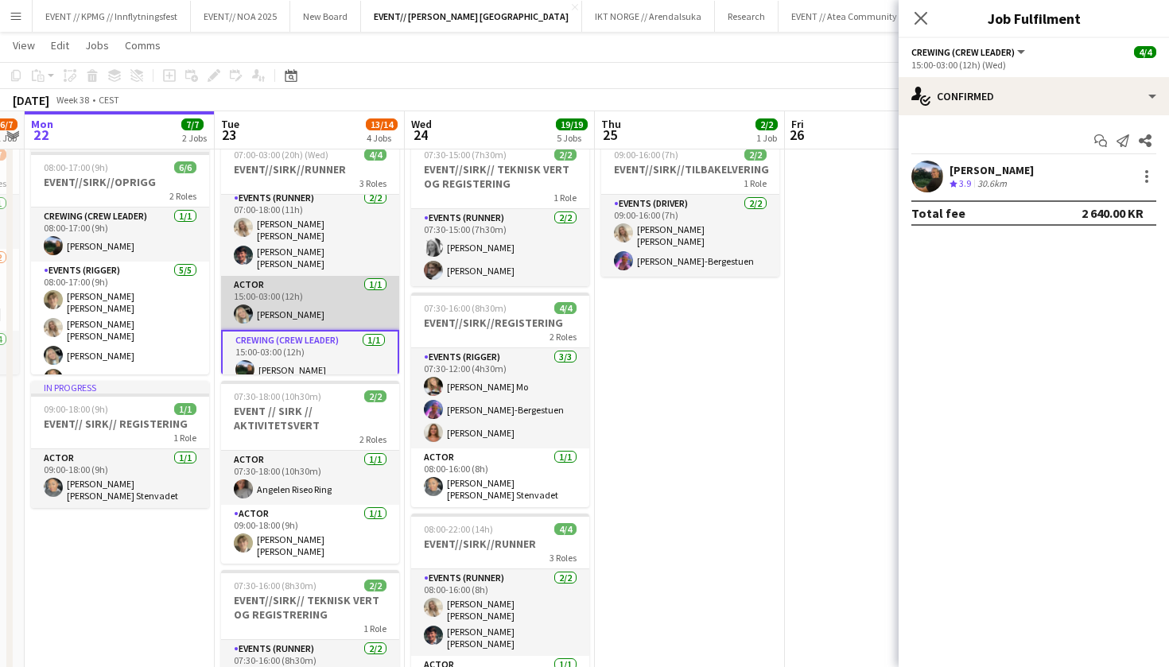
click at [319, 303] on app-card-role "Actor [DATE] 15:00-03:00 (12h) [PERSON_NAME]" at bounding box center [310, 303] width 178 height 54
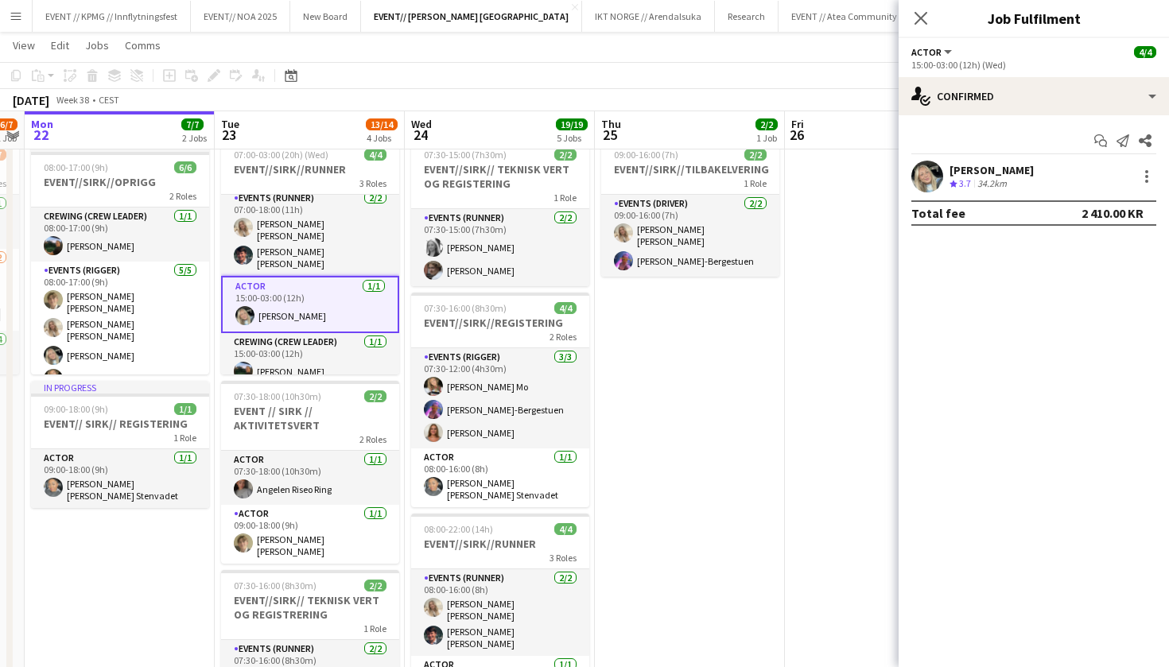
click at [1006, 173] on div "[PERSON_NAME]" at bounding box center [992, 170] width 84 height 14
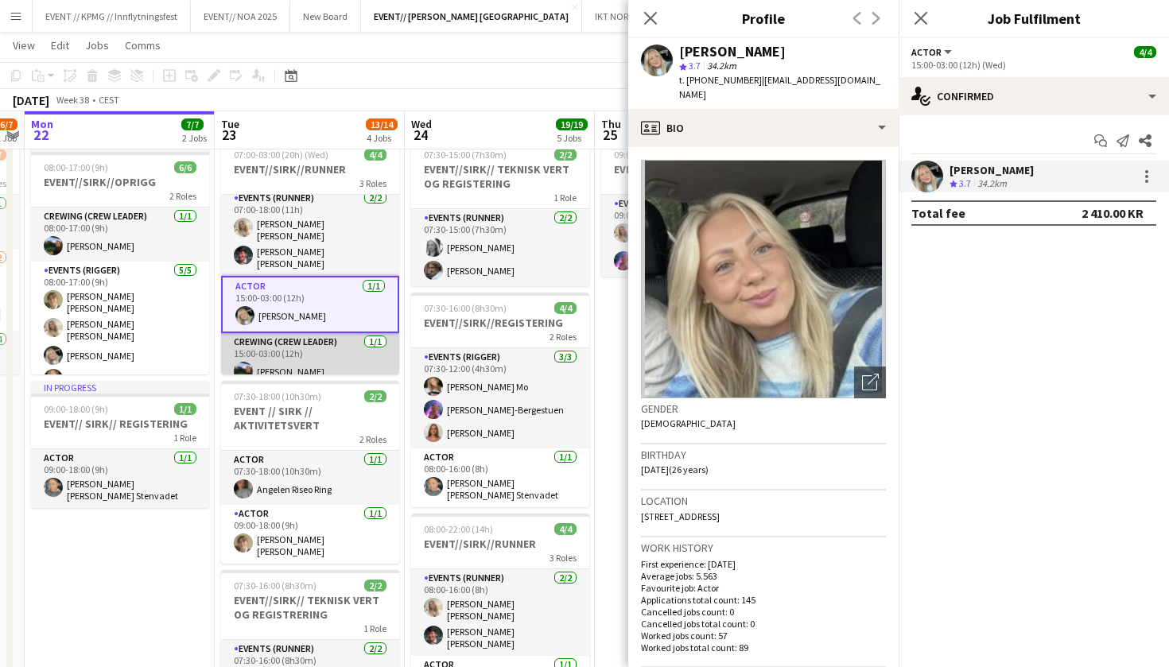
click at [318, 356] on app-card-role "Crewing (Crew Leader) [DATE] 15:00-03:00 (12h) [PERSON_NAME]" at bounding box center [310, 360] width 178 height 54
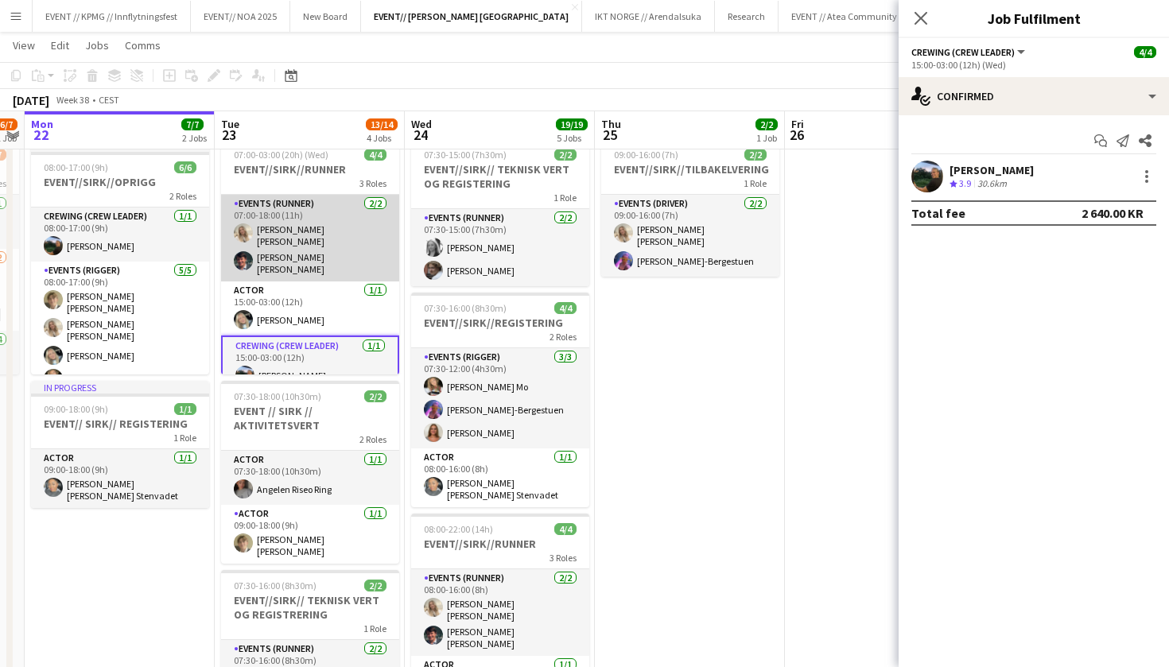
scroll to position [0, 0]
click at [340, 251] on app-card-role "Events (Runner) [DATE] 07:00-18:00 (11h) [PERSON_NAME] [PERSON_NAME] [PERSON_NA…" at bounding box center [310, 238] width 178 height 87
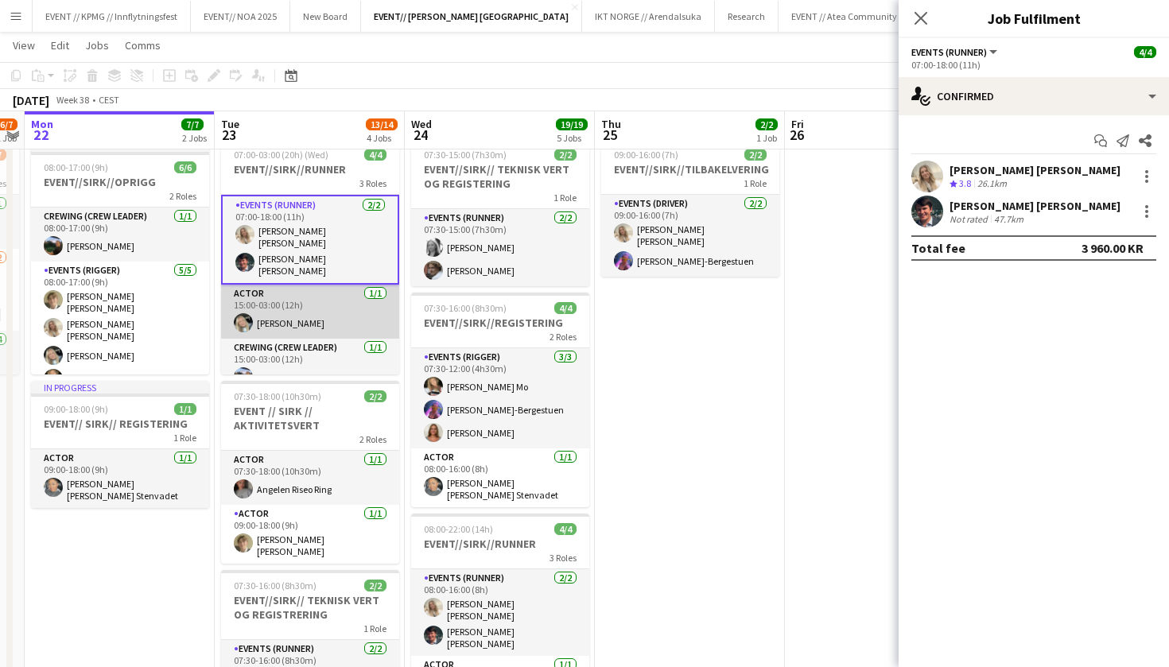
click at [317, 314] on app-card-role "Actor [DATE] 15:00-03:00 (12h) [PERSON_NAME]" at bounding box center [310, 312] width 178 height 54
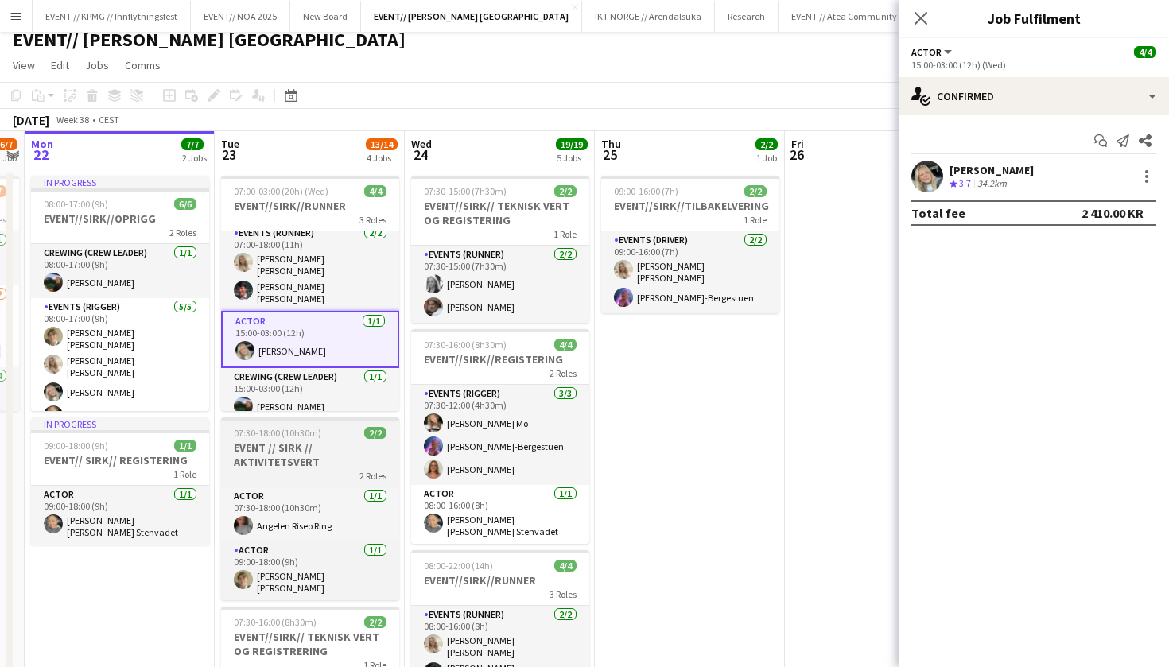
scroll to position [7, 0]
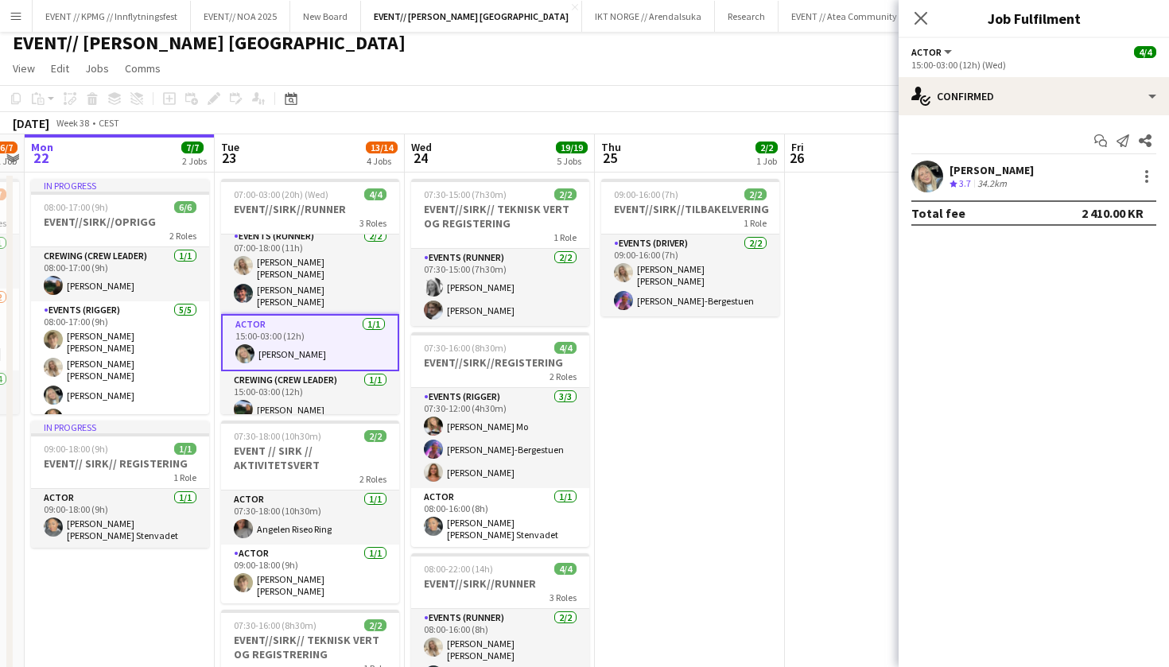
click at [930, 186] on app-user-avatar at bounding box center [927, 177] width 32 height 32
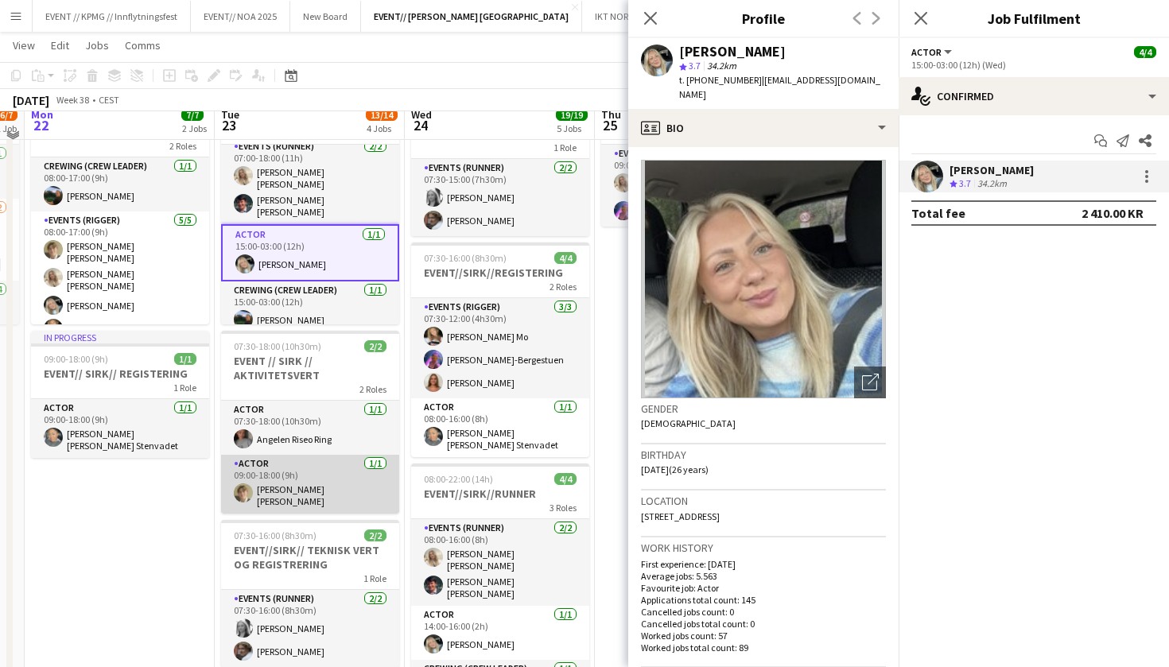
scroll to position [115, 0]
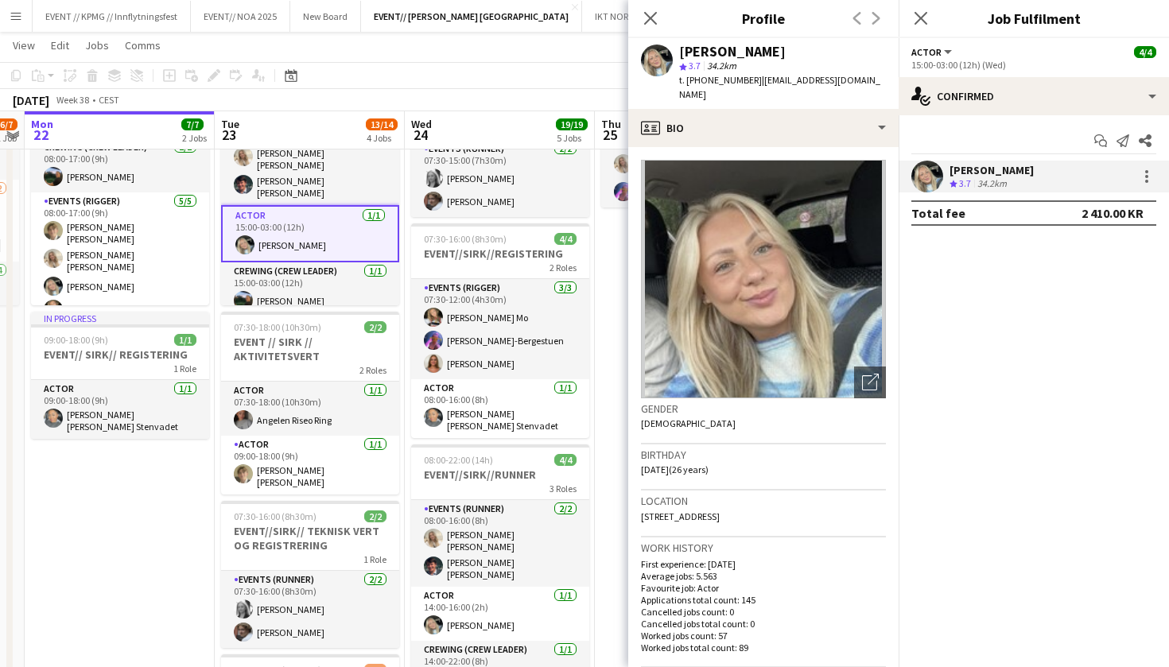
click at [209, 542] on app-date-cell "In progress 08:00-17:00 (9h) 6/6 EVENT//[PERSON_NAME]//OPRIGG 2 Roles Crewing (…" at bounding box center [120, 592] width 190 height 1057
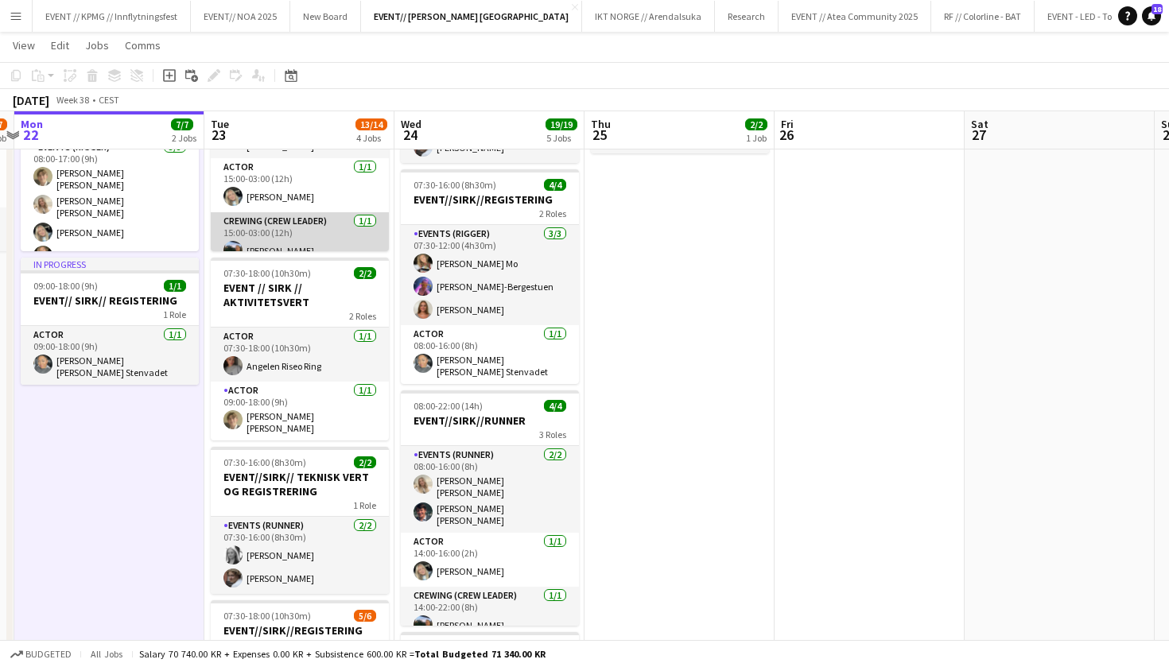
scroll to position [-1, 0]
click at [331, 239] on app-card-role "Crewing (Crew Leader) [DATE] 15:00-03:00 (12h) [PERSON_NAME]" at bounding box center [300, 239] width 178 height 54
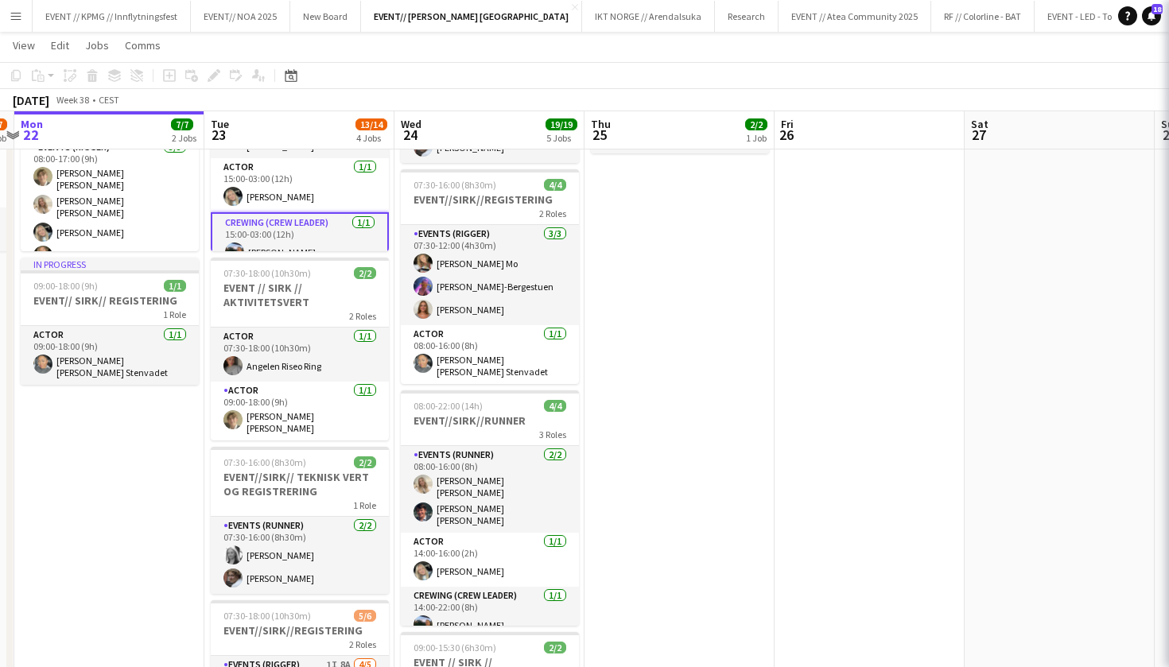
scroll to position [0, 0]
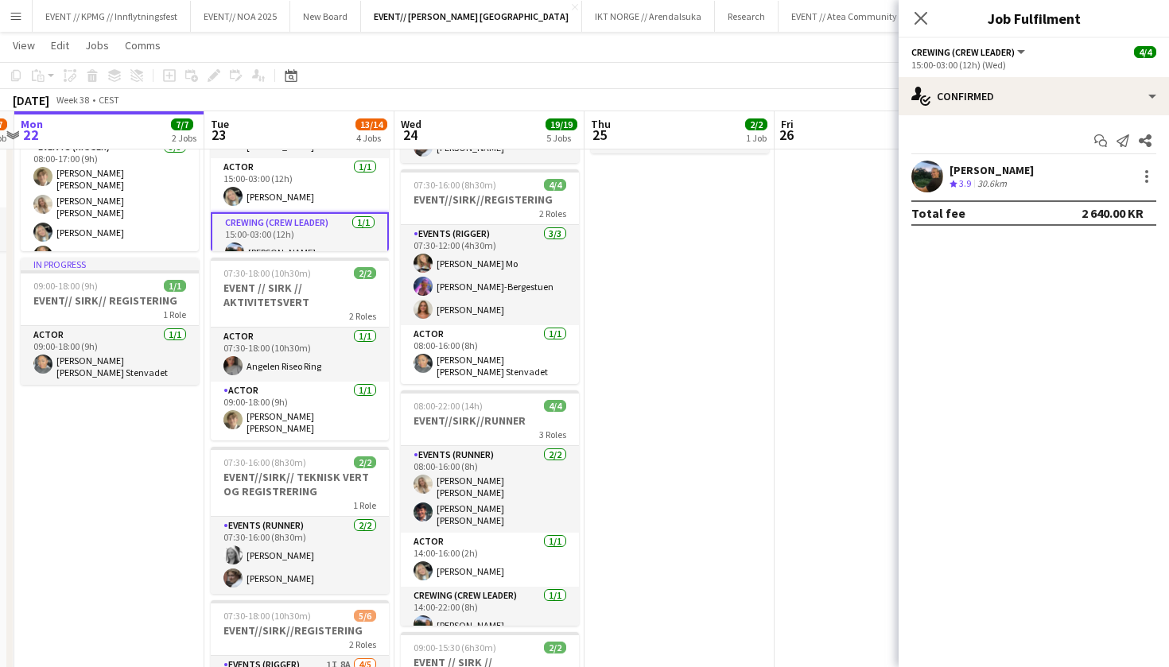
click at [982, 169] on div "[PERSON_NAME]" at bounding box center [992, 170] width 84 height 14
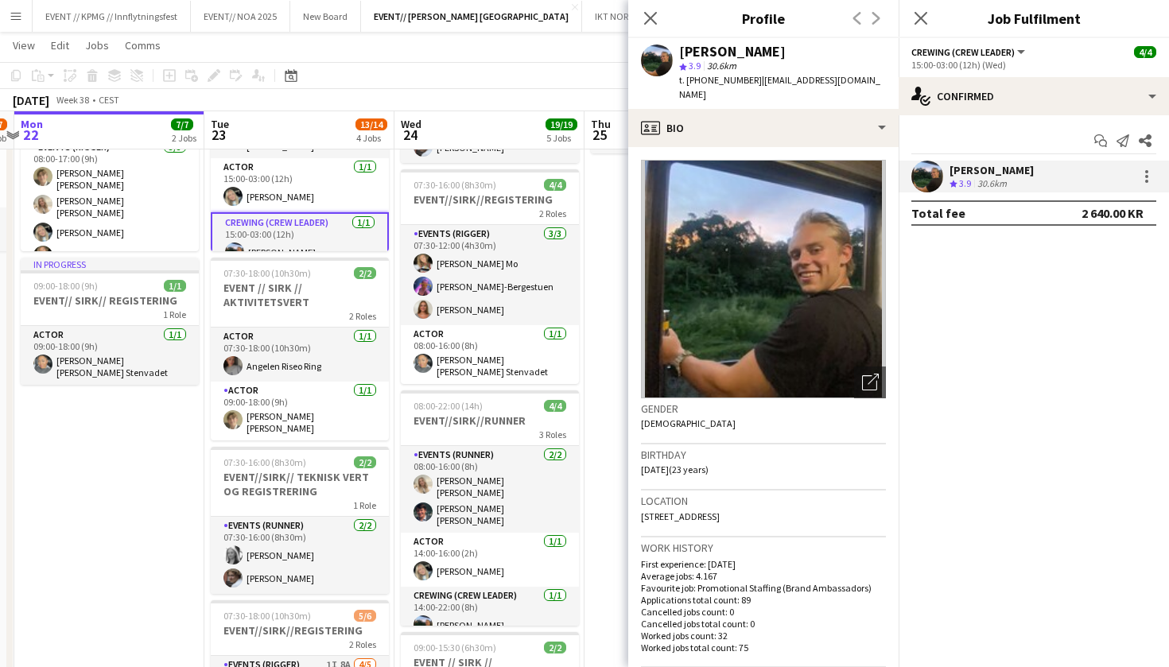
click at [617, 258] on app-date-cell "09:00-16:00 (7h) 2/2 EVENT//[PERSON_NAME]//TILBAKELVERING 1 Role Events (Driver…" at bounding box center [680, 538] width 190 height 1057
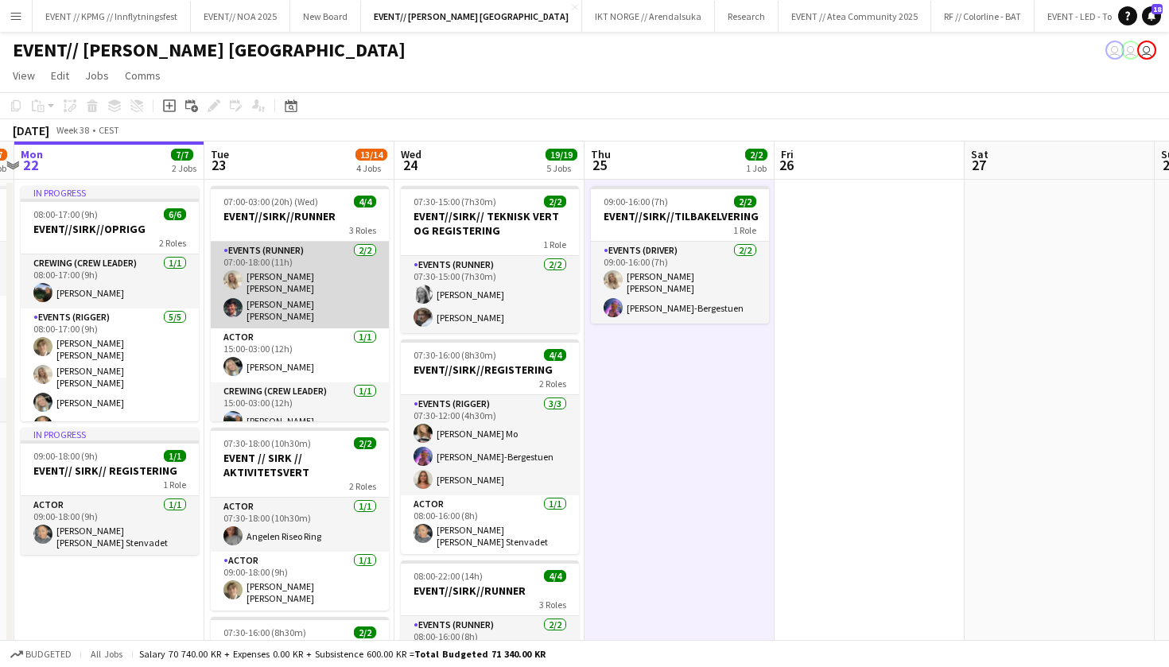
click at [287, 287] on app-card-role "Events (Runner) [DATE] 07:00-18:00 (11h) [PERSON_NAME] [PERSON_NAME] [PERSON_NA…" at bounding box center [300, 285] width 178 height 87
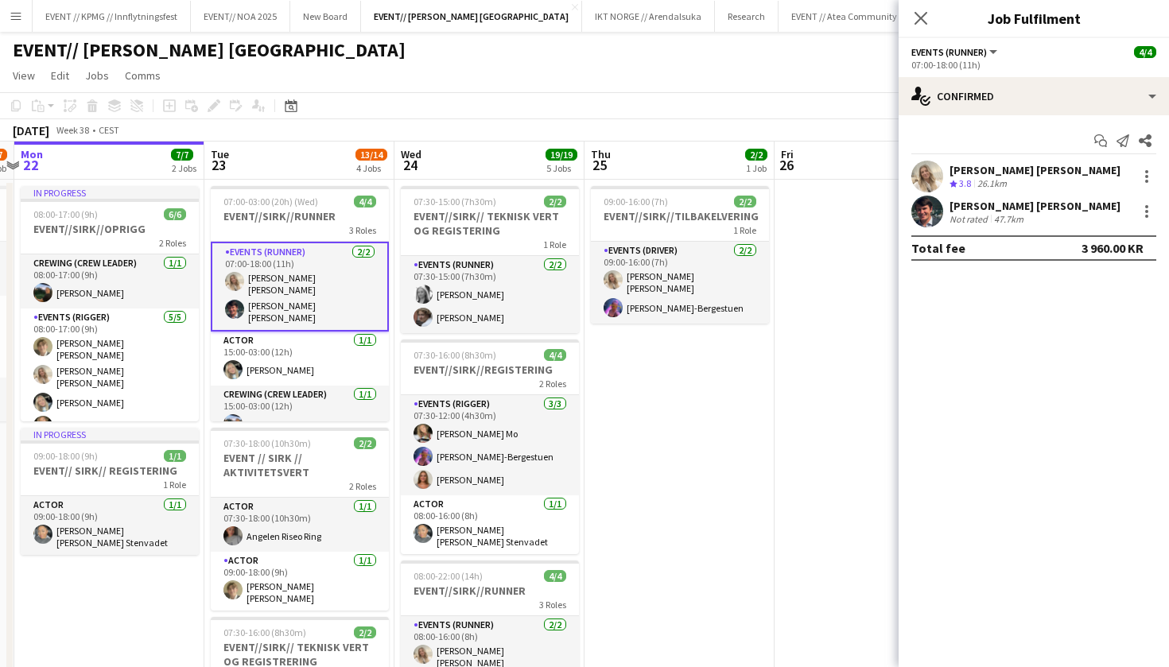
click at [984, 190] on div "26.1km" at bounding box center [992, 184] width 36 height 14
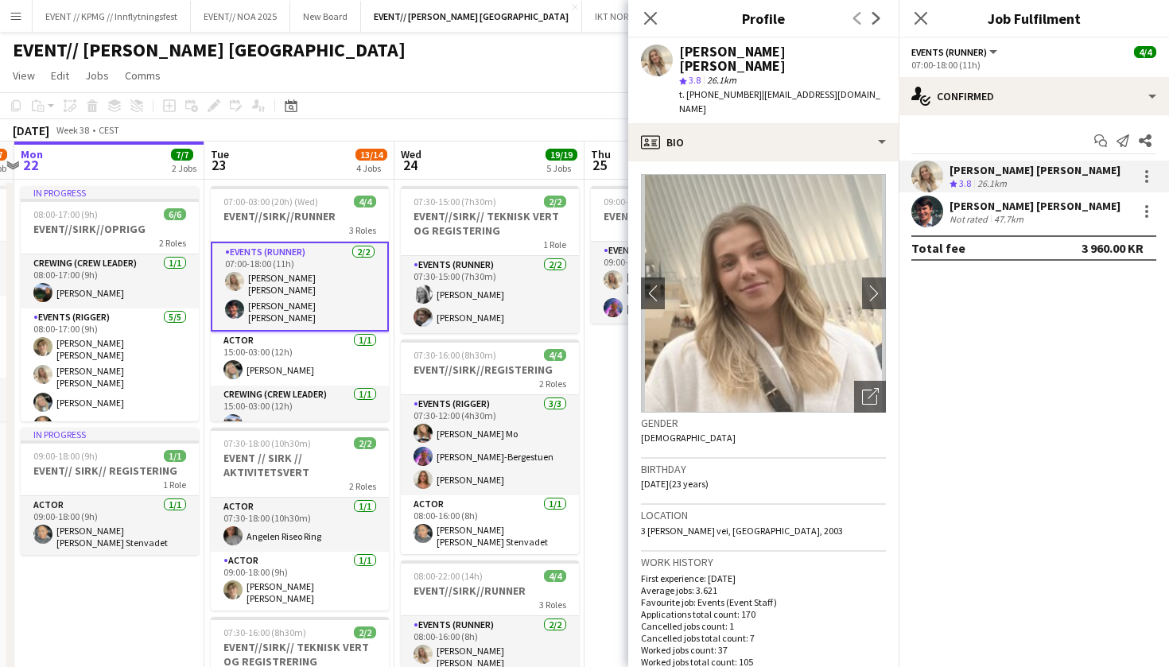
click at [420, 96] on app-toolbar "Copy Paste Paste Command V Paste with crew Command Shift V Paste linked Job [GE…" at bounding box center [584, 105] width 1169 height 27
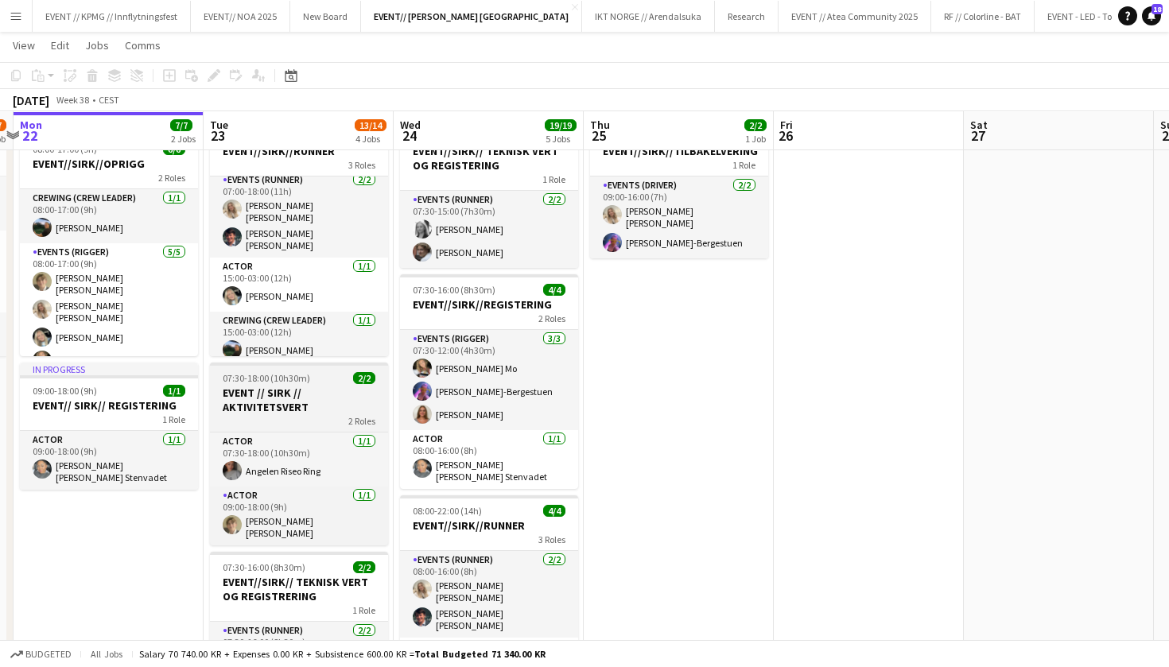
scroll to position [60, 0]
